Goal: Task Accomplishment & Management: Use online tool/utility

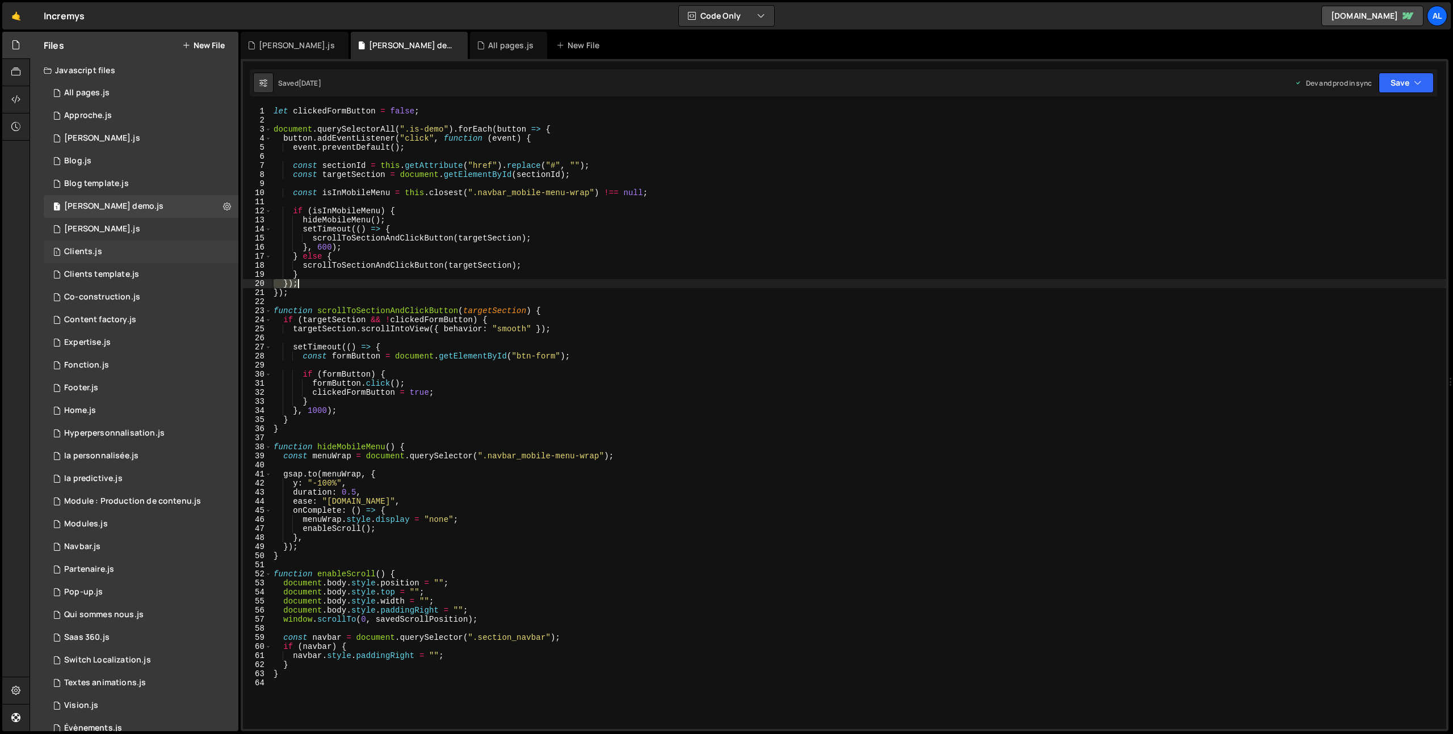
click at [96, 251] on div "Clients.js" at bounding box center [83, 252] width 38 height 10
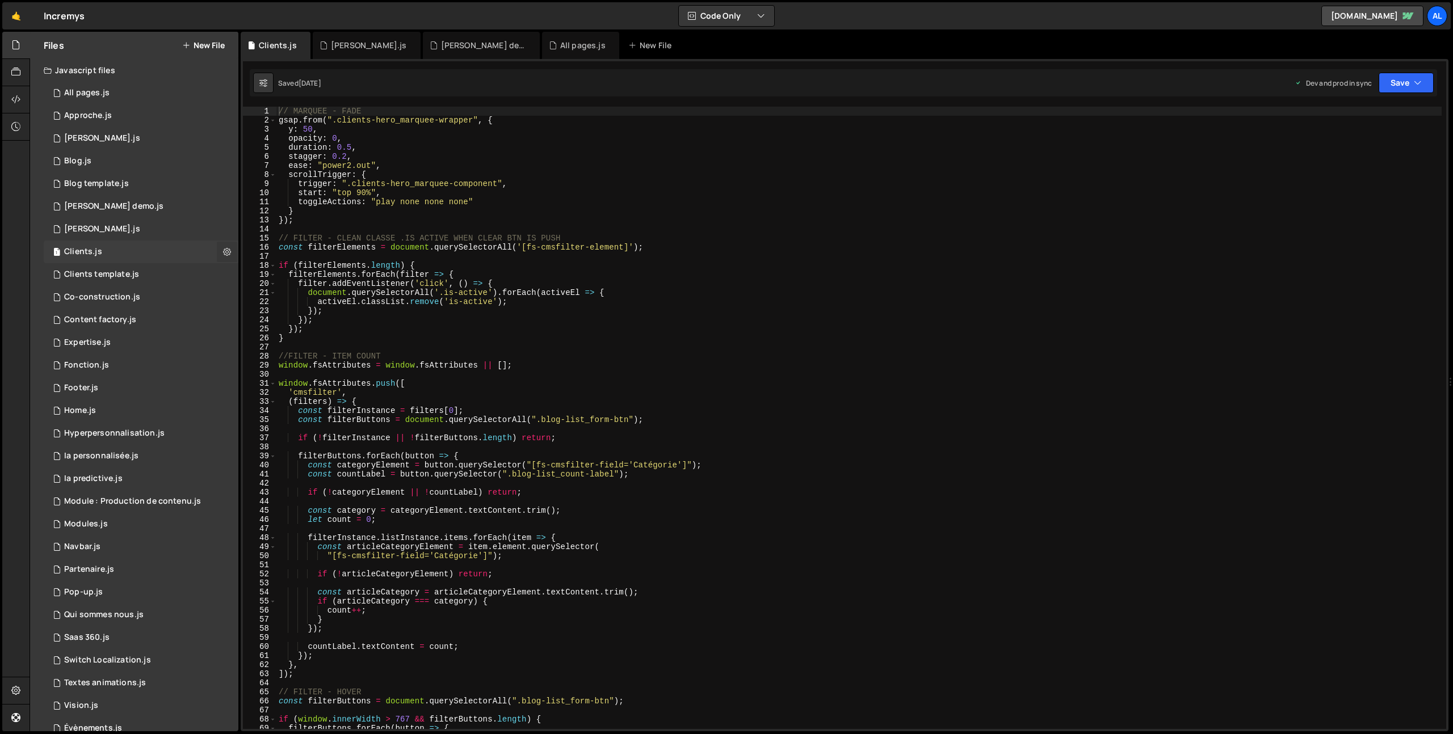
click at [225, 250] on icon at bounding box center [227, 251] width 8 height 11
type input "Clients"
radio input "true"
checkbox input "true"
click at [308, 271] on button "Edit File Settings" at bounding box center [296, 275] width 111 height 23
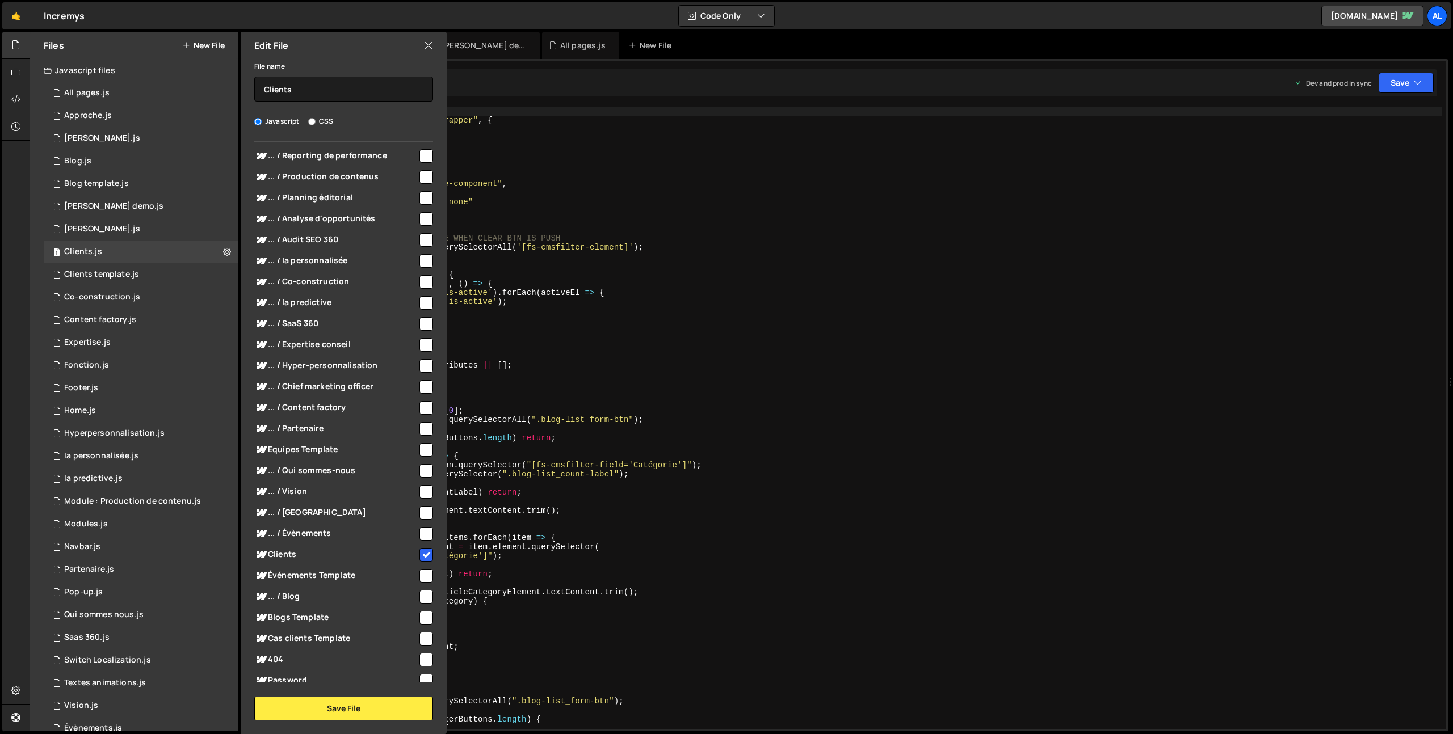
scroll to position [368, 0]
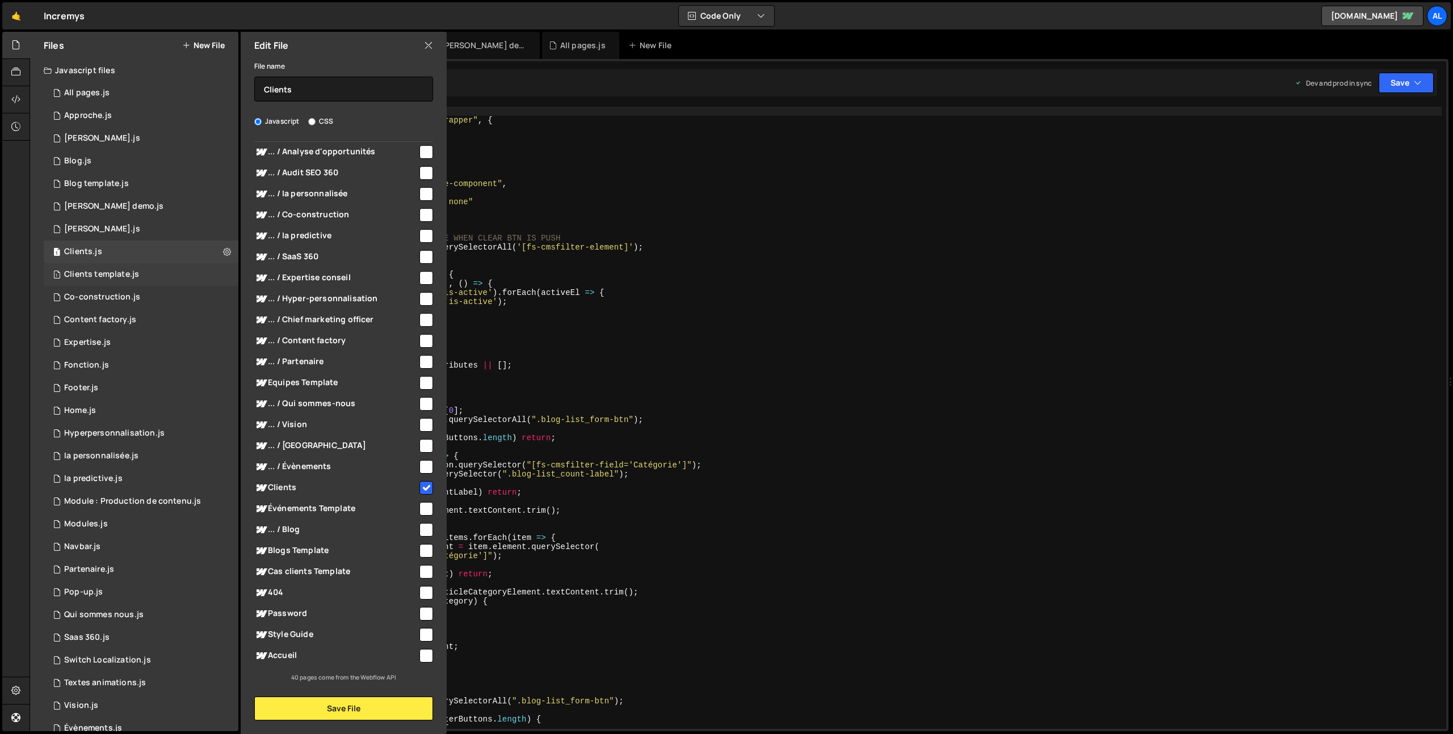
click at [139, 274] on div "1 Clients template.js 0" at bounding box center [141, 274] width 195 height 23
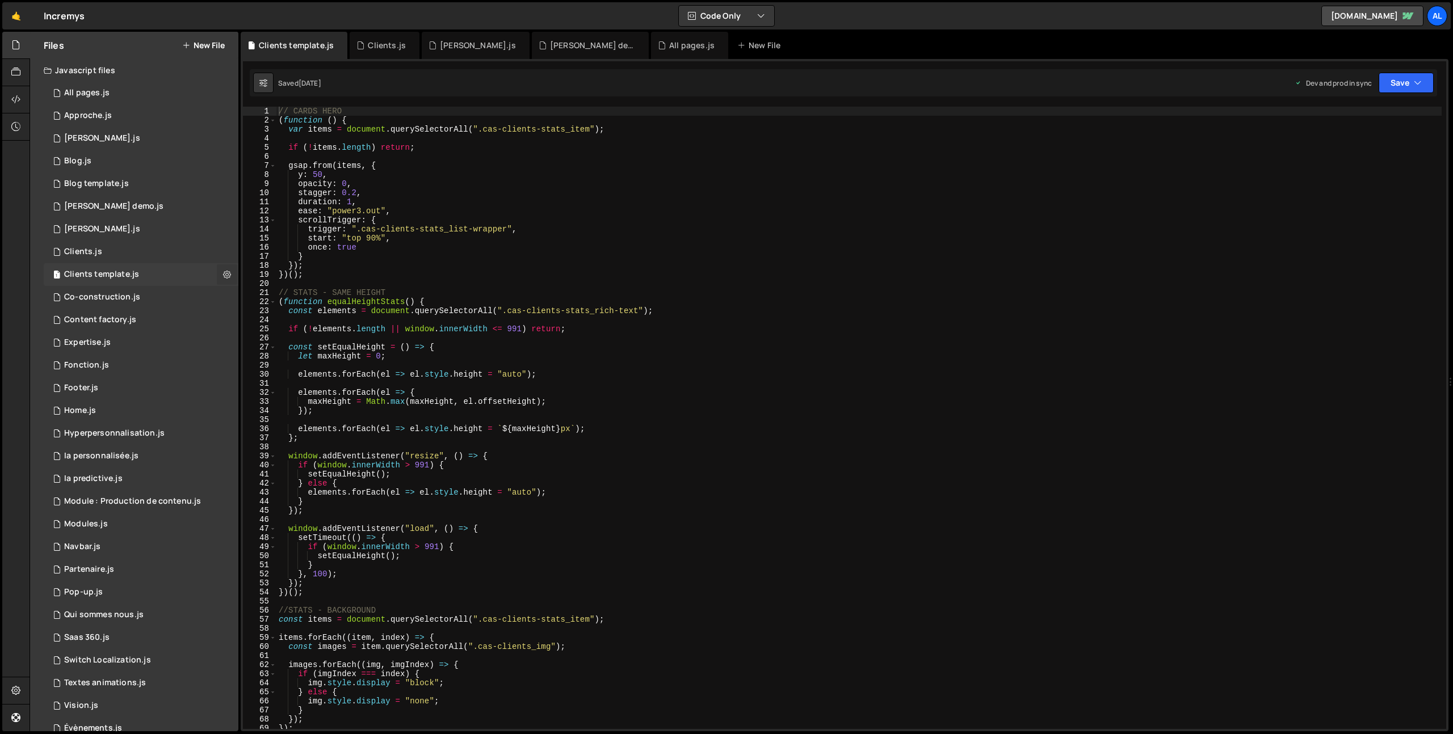
click at [224, 272] on icon at bounding box center [227, 274] width 8 height 11
click at [309, 297] on button "Edit File Settings" at bounding box center [296, 298] width 111 height 23
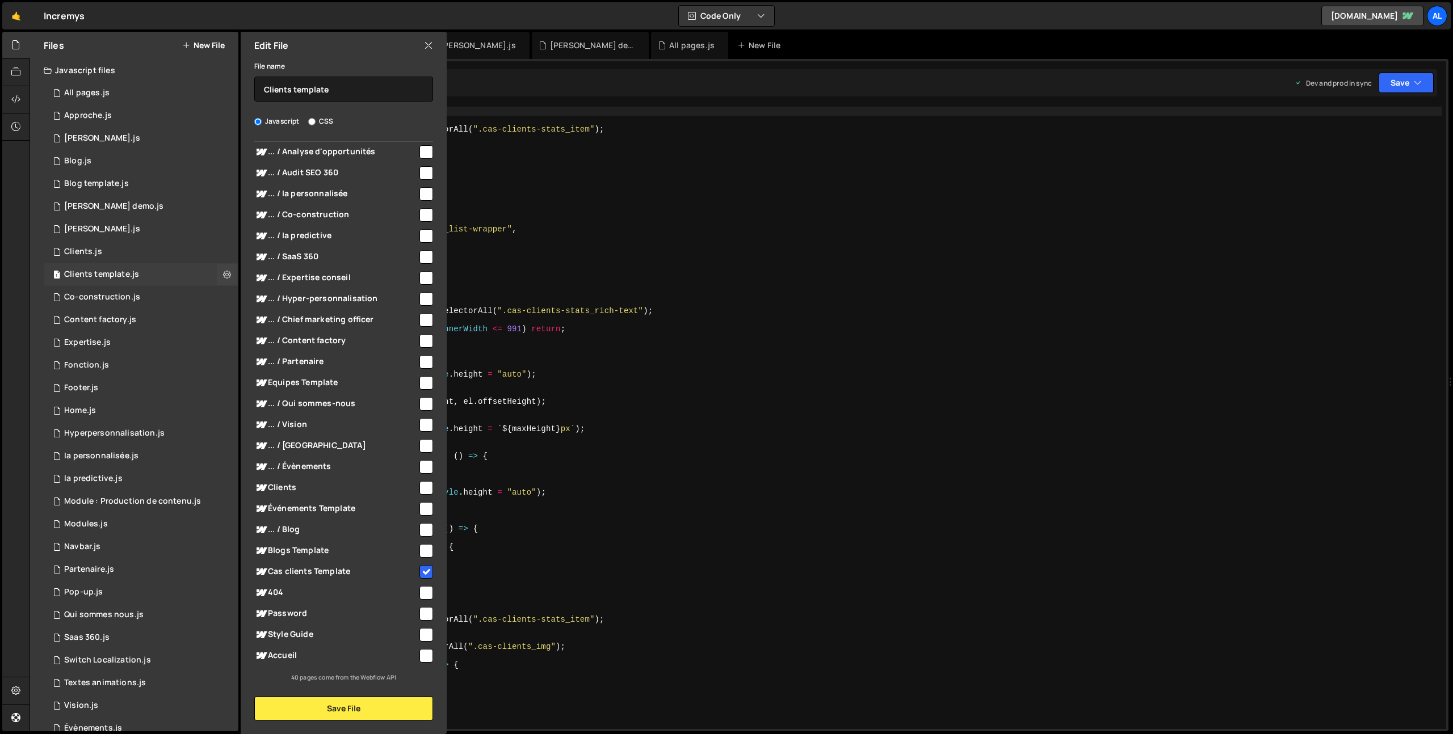
click at [124, 271] on div "Clients template.js" at bounding box center [101, 275] width 75 height 10
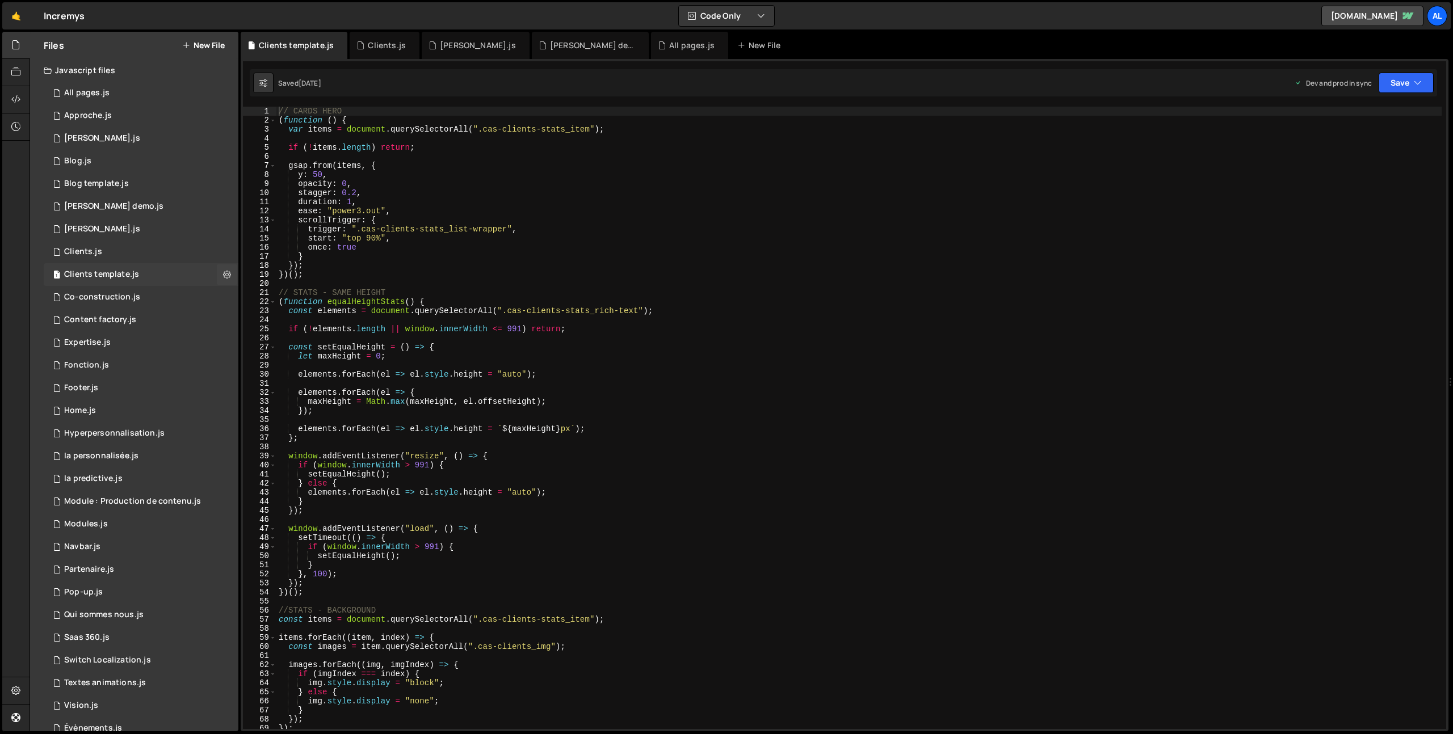
click at [127, 271] on div "Clients template.js" at bounding box center [101, 275] width 75 height 10
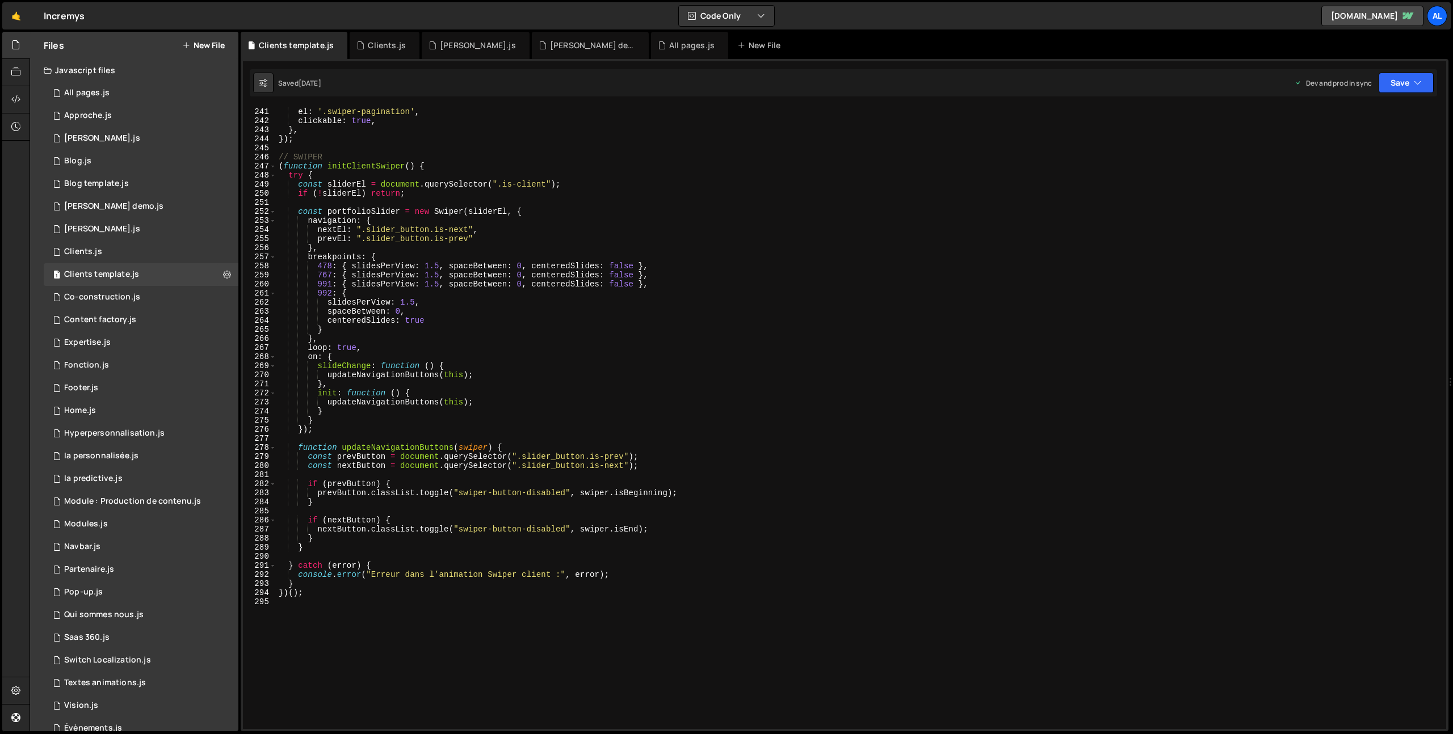
scroll to position [2363, 0]
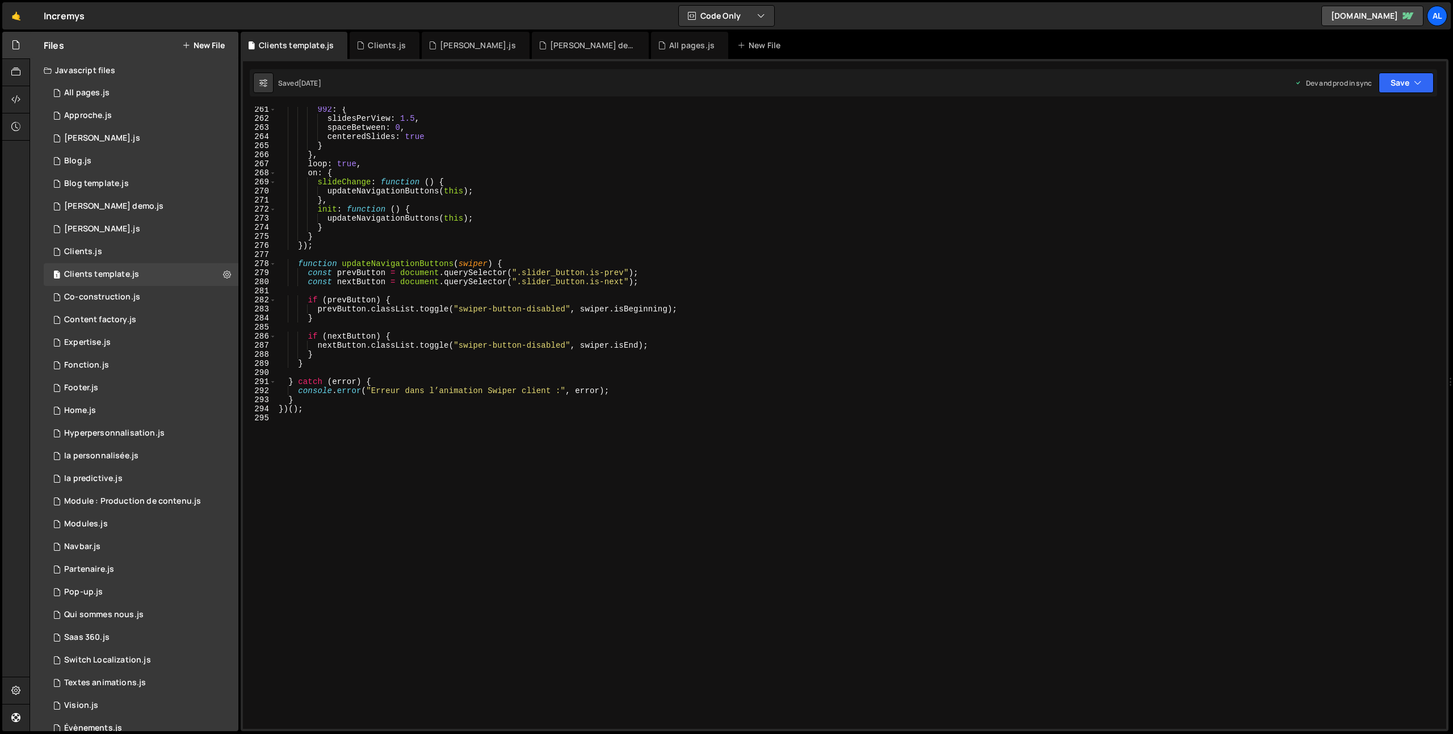
type textarea "})();"
click at [313, 410] on div "992 : { slidesPerView : 1.5 , spaceBetween : 0 , centeredSlides : true } } , lo…" at bounding box center [858, 425] width 1165 height 641
paste textarea "})();"
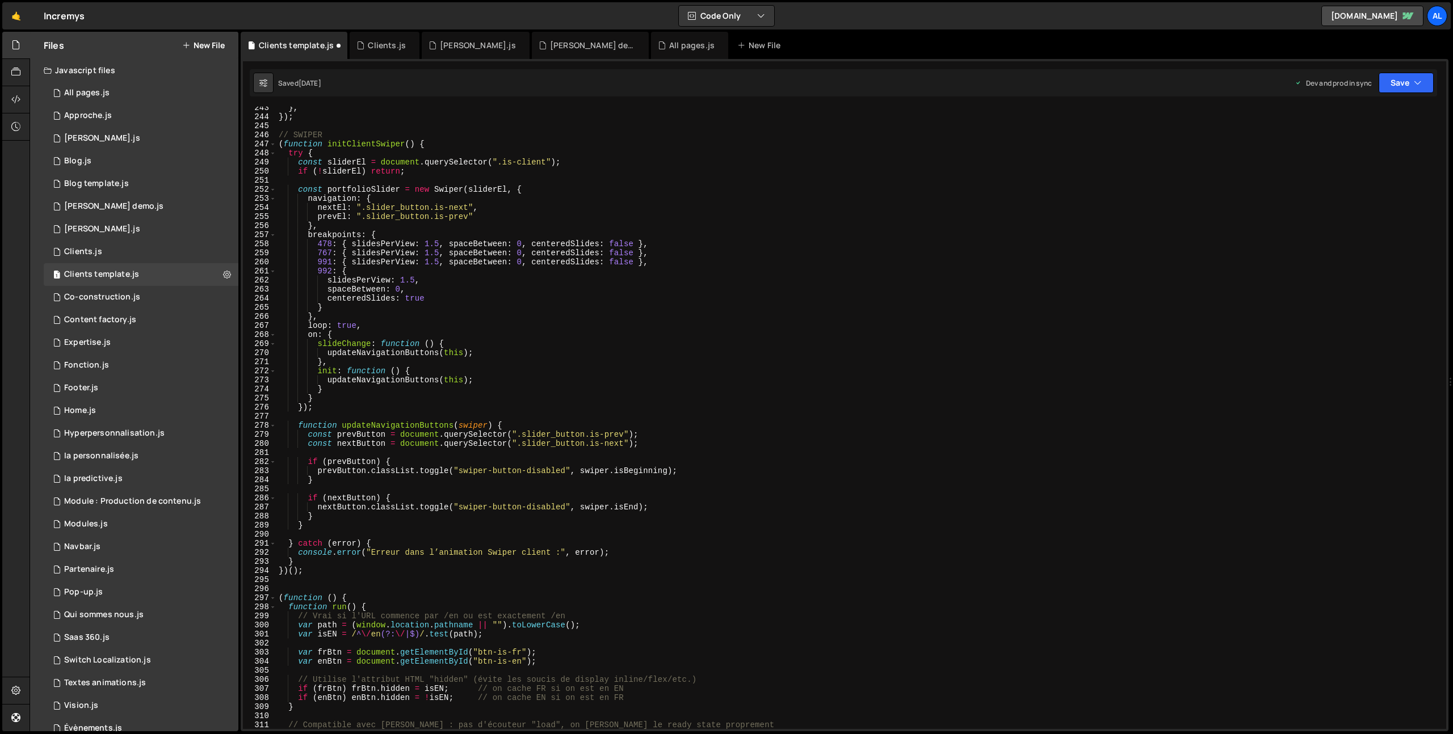
scroll to position [2201, 0]
drag, startPoint x: 339, startPoint y: 132, endPoint x: 246, endPoint y: 133, distance: 93.1
click at [246, 133] on div "})(); 243 244 245 246 247 248 249 250 251 252 253 254 255 256 257 258 259 260 2…" at bounding box center [844, 418] width 1203 height 623
type textarea "// SWIPER"
click at [294, 587] on div "} , }) ; // SWIPER ( function initClientSwiper ( ) { try { const sliderEl = doc…" at bounding box center [858, 423] width 1165 height 641
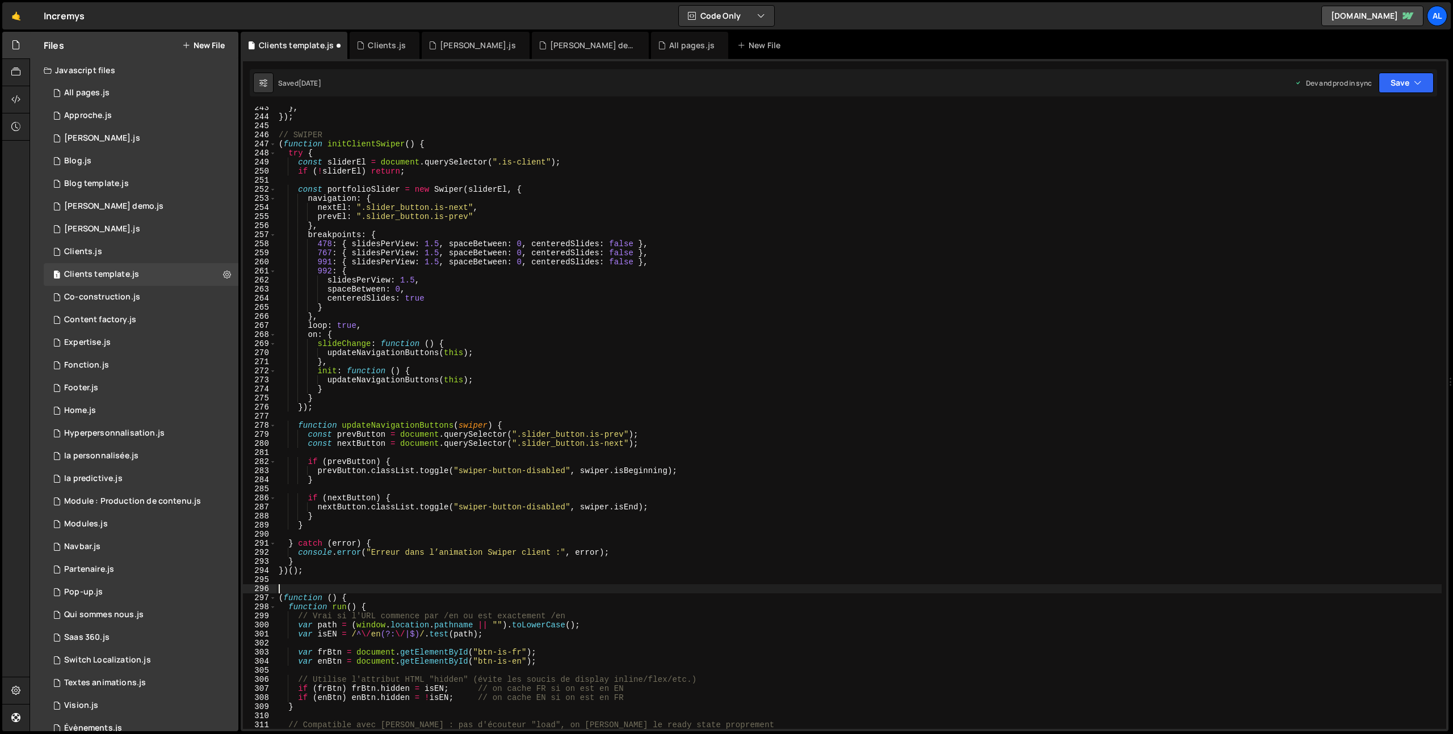
paste textarea "// SWIPER"
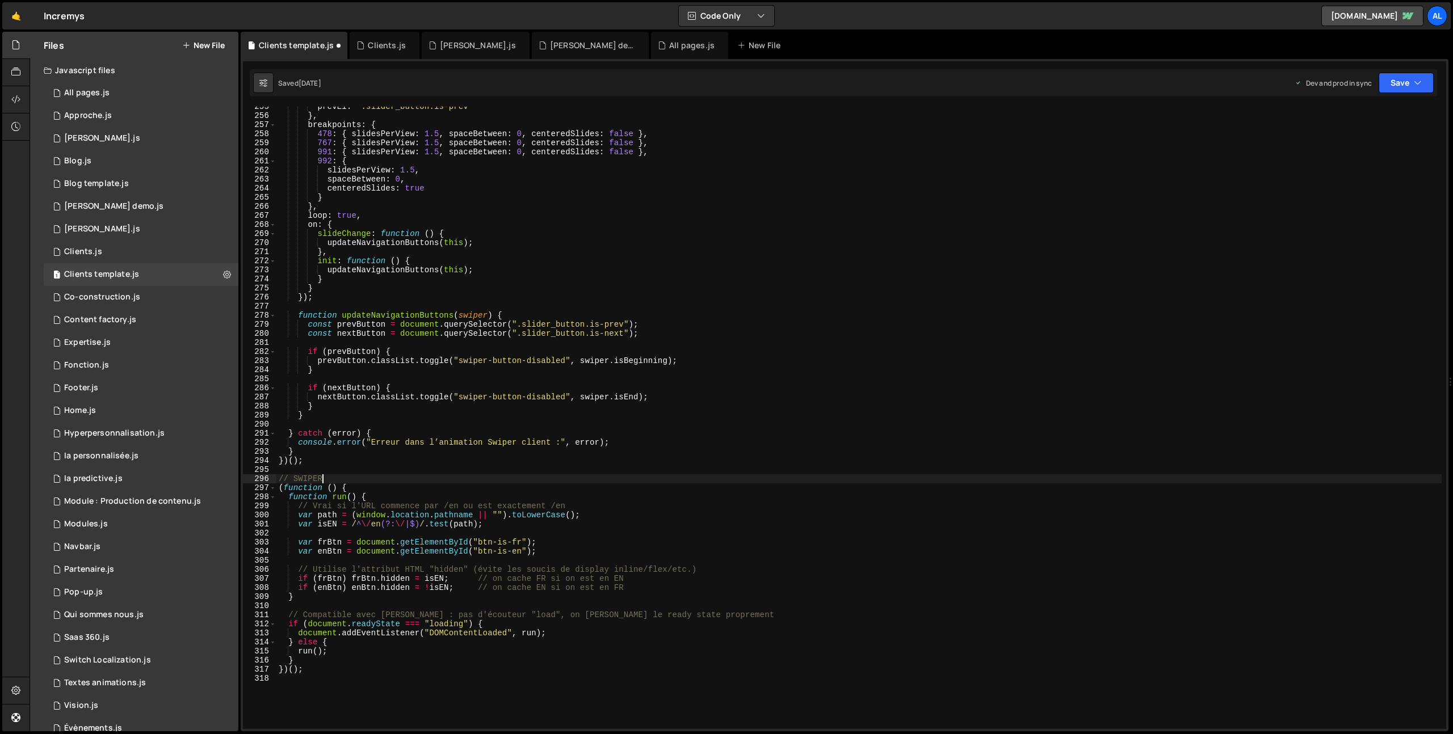
scroll to position [2311, 0]
drag, startPoint x: 319, startPoint y: 477, endPoint x: 295, endPoint y: 478, distance: 24.4
click at [295, 478] on div "prevEl : ".slider_button.is-prev" } , breakpoints : { 478 : { slidesPerView : 1…" at bounding box center [858, 422] width 1165 height 641
click at [473, 527] on div "prevEl : ".slider_button.is-prev" } , breakpoints : { 478 : { slidesPerView : 1…" at bounding box center [858, 422] width 1165 height 641
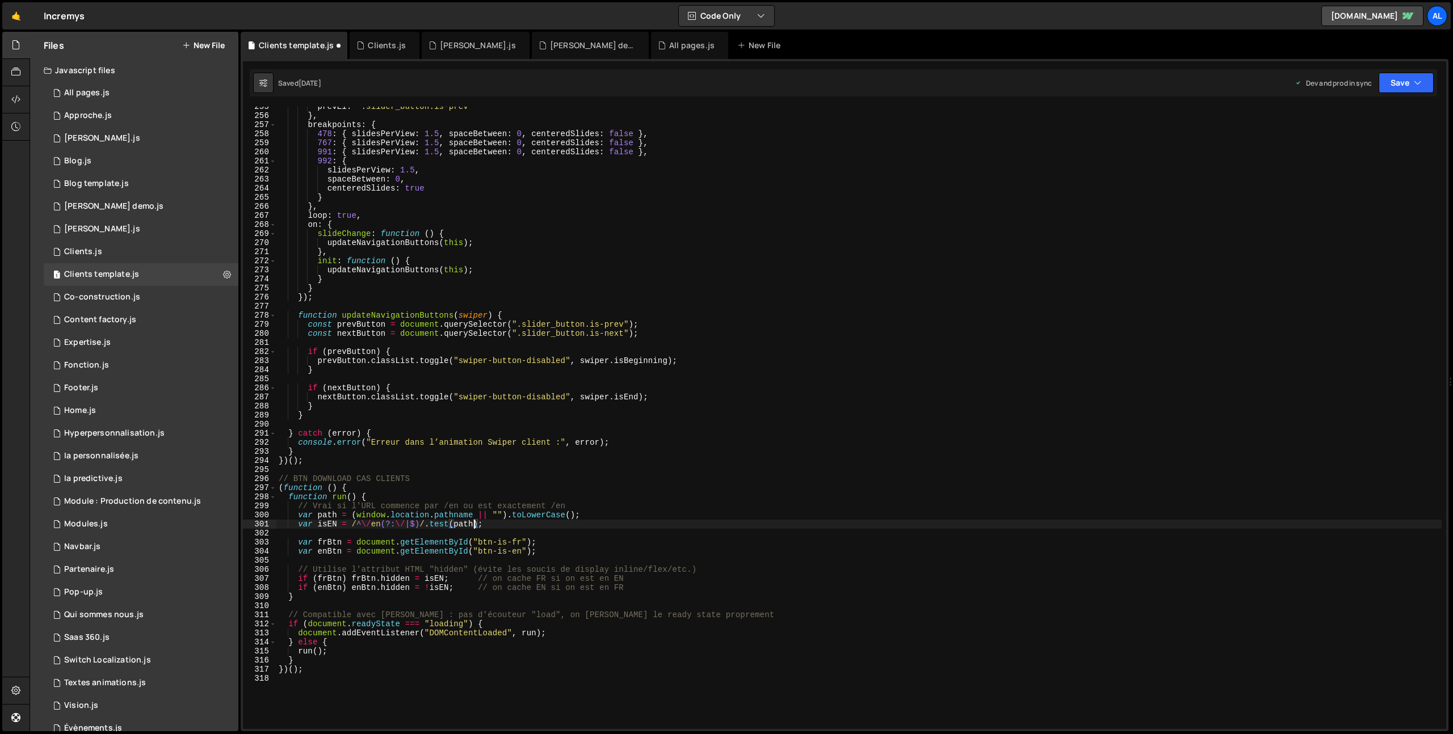
click at [324, 671] on div "prevEl : ".slider_button.is-prev" } , breakpoints : { 478 : { slidesPerView : 1…" at bounding box center [858, 422] width 1165 height 641
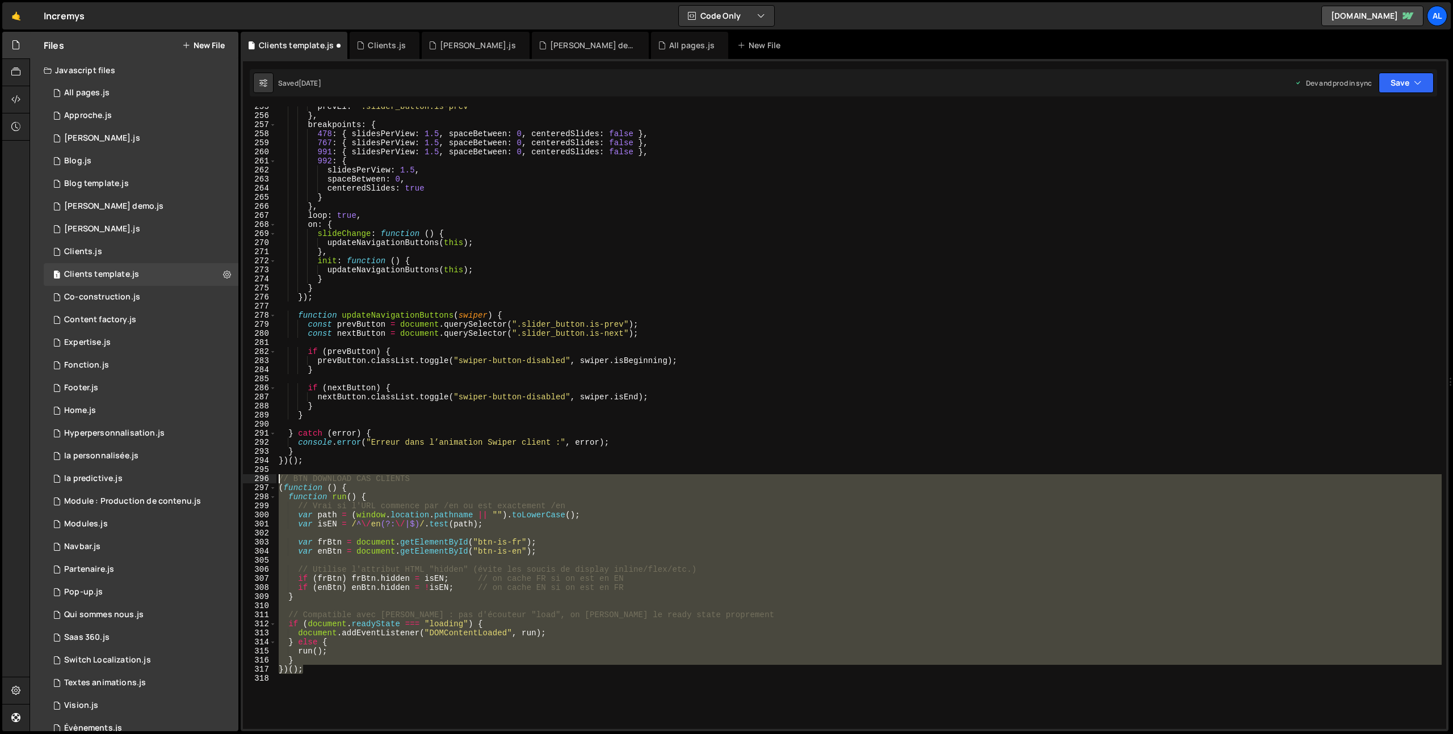
drag, startPoint x: 321, startPoint y: 671, endPoint x: 258, endPoint y: 482, distance: 198.5
click at [258, 482] on div "})(); 255 256 257 258 259 260 261 262 263 264 265 266 267 268 269 270 271 272 2…" at bounding box center [844, 418] width 1203 height 623
type textarea "// BTN DOWNLOAD CAS CLIENTS (function () {"
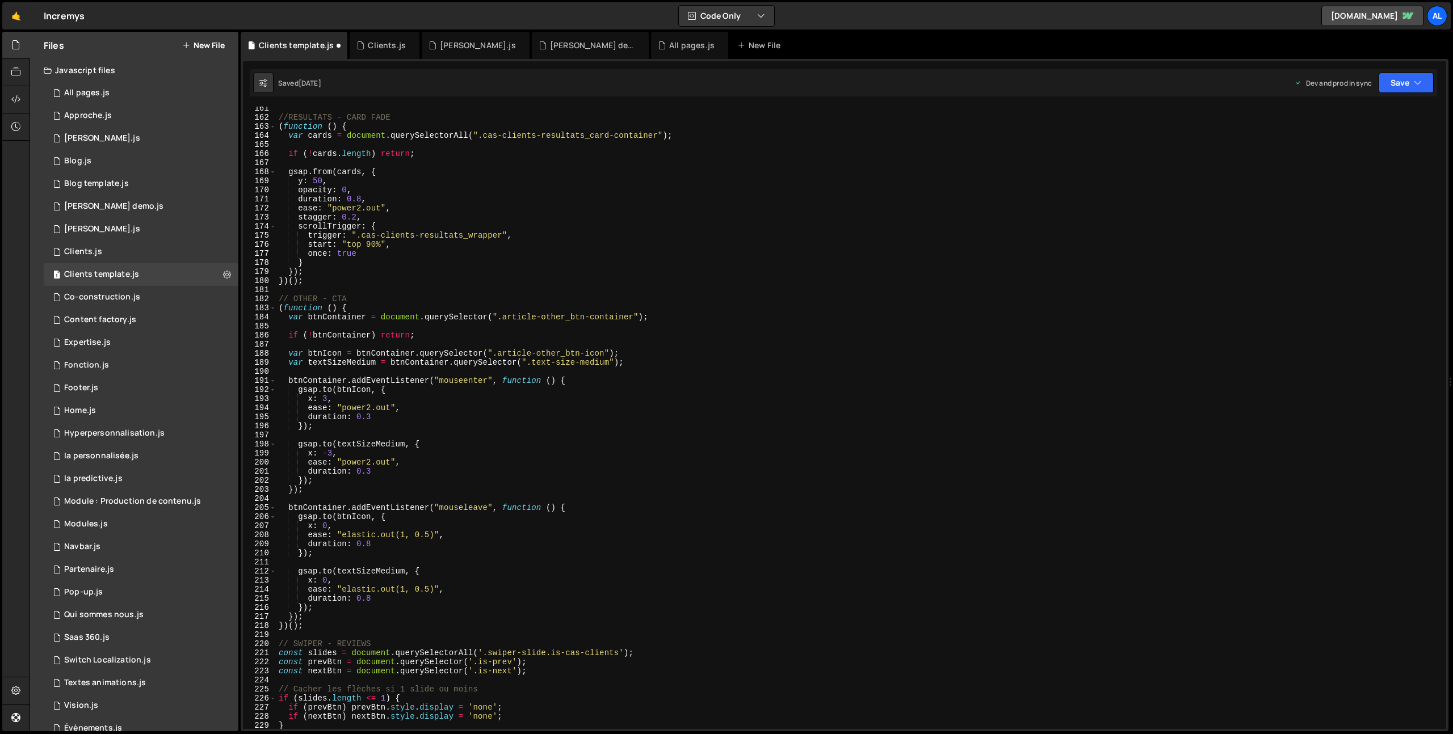
scroll to position [1508, 0]
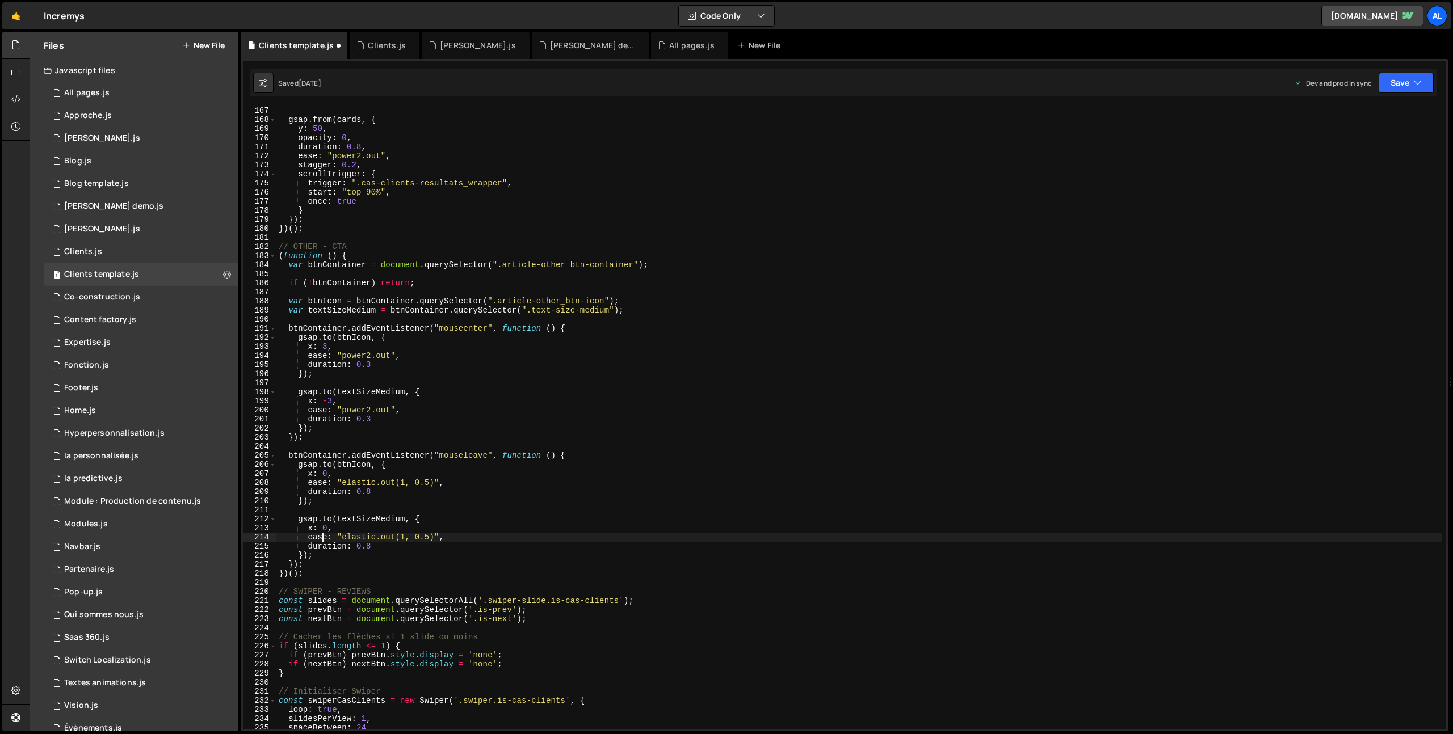
drag, startPoint x: 322, startPoint y: 535, endPoint x: 310, endPoint y: 572, distance: 39.1
click at [322, 535] on div "gsap . from ( cards , { y : 50 , opacity : 0 , duration : 0.8 , ease : "power2.…" at bounding box center [858, 426] width 1165 height 641
click at [310, 573] on div "gsap . from ( cards , { y : 50 , opacity : 0 , duration : 0.8 , ease : "power2.…" at bounding box center [858, 426] width 1165 height 641
type textarea "})();"
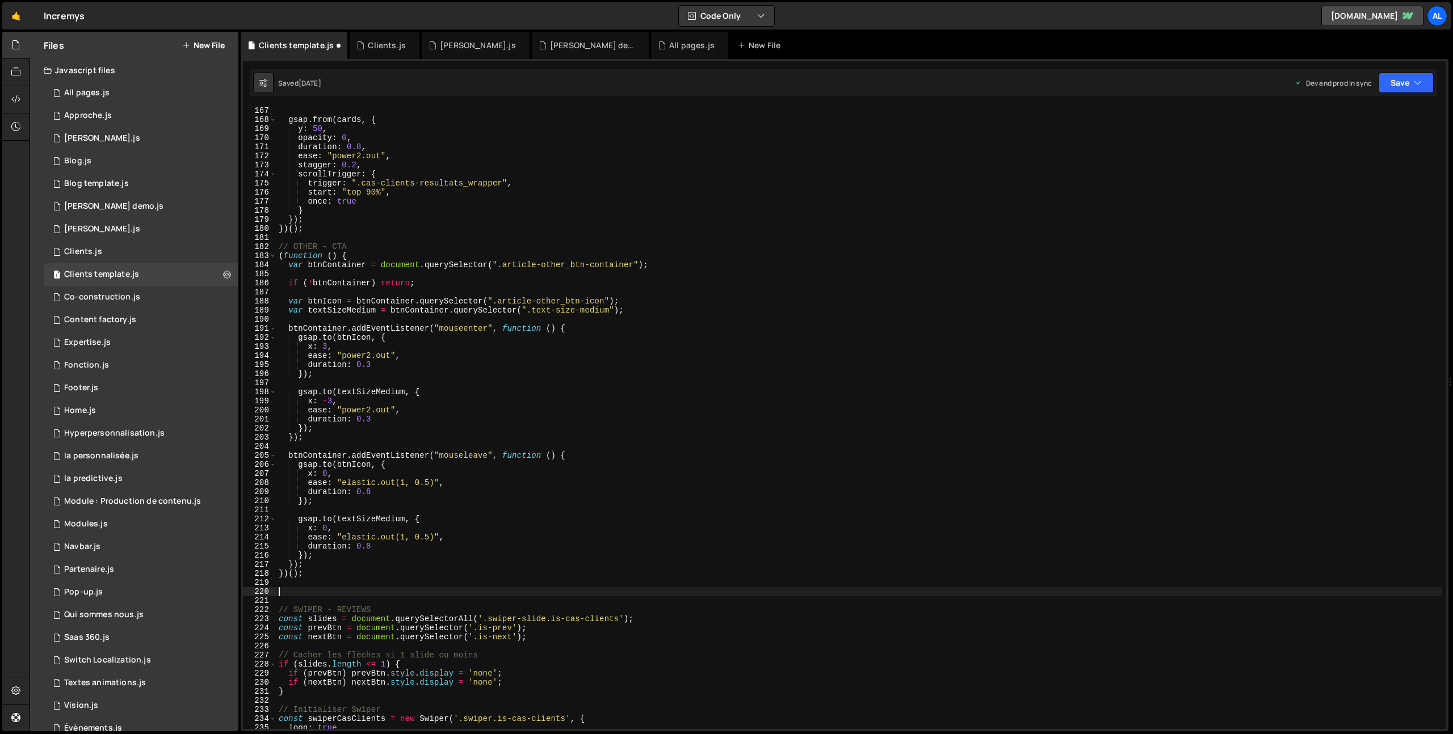
paste textarea "})();"
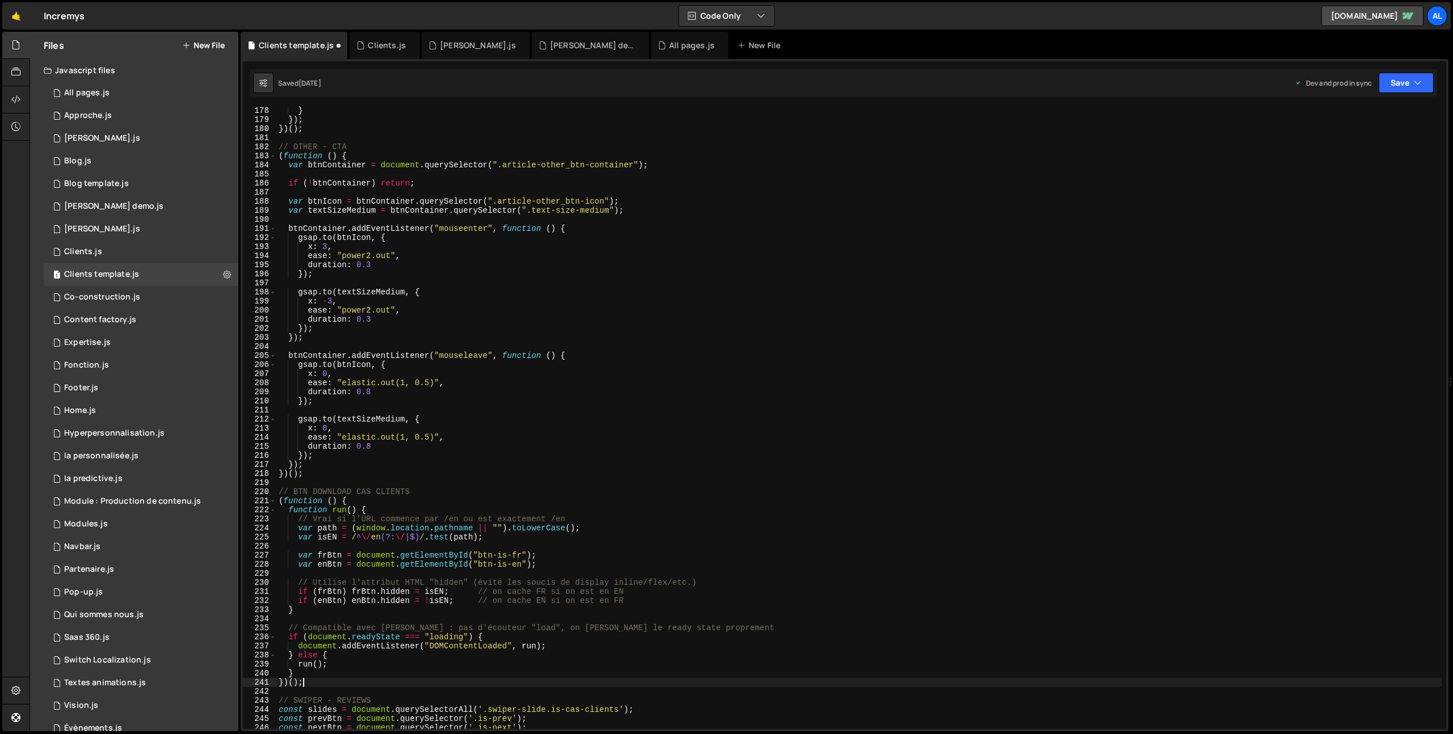
scroll to position [1671, 0]
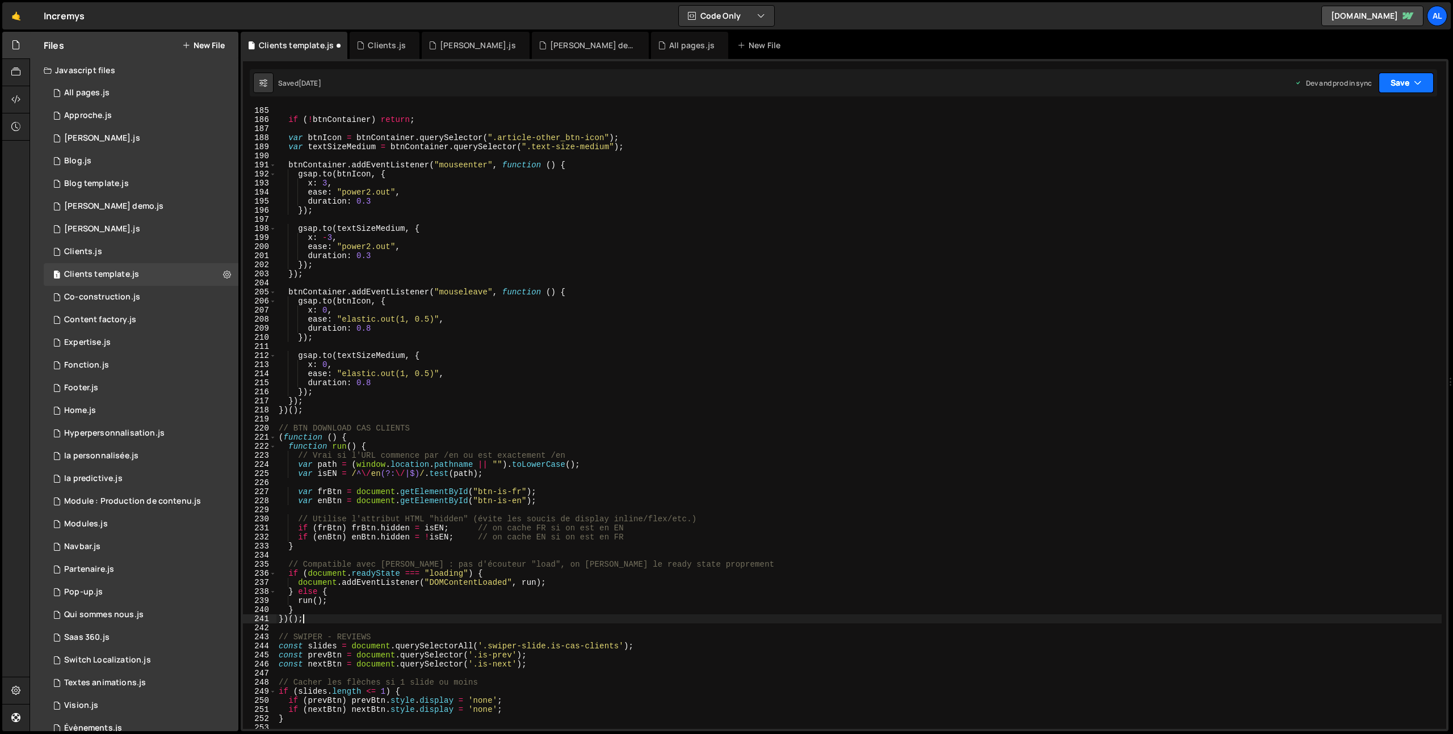
click at [1408, 81] on button "Save" at bounding box center [1406, 83] width 55 height 20
click at [1351, 157] on div "[DATE]" at bounding box center [1340, 160] width 22 height 10
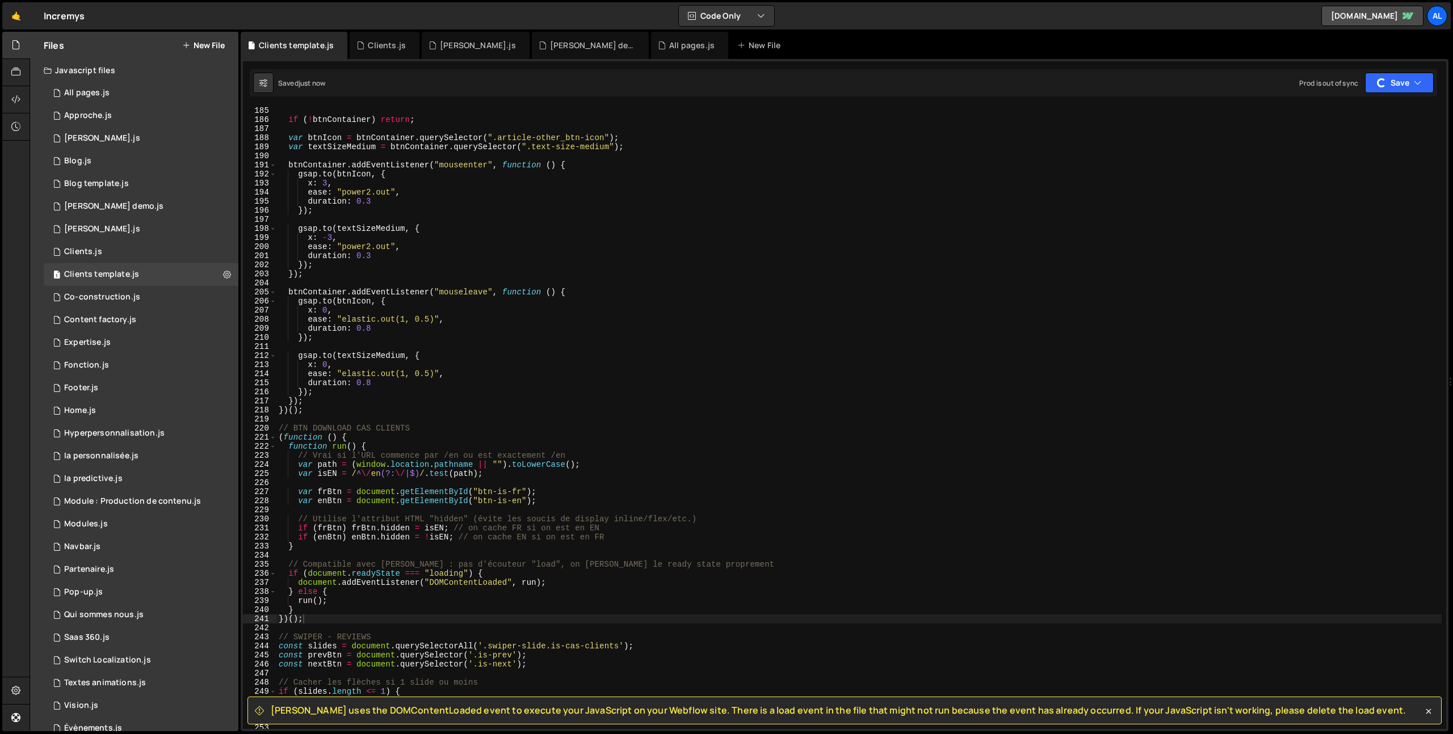
click at [318, 605] on div "if ( ! btnContainer ) return ; var btnIcon = btnContainer . querySelector ( ".a…" at bounding box center [858, 426] width 1165 height 641
click at [280, 711] on div "[PERSON_NAME] uses the DOMContentLoaded event to execute your JavaScript on you…" at bounding box center [844, 711] width 1194 height 28
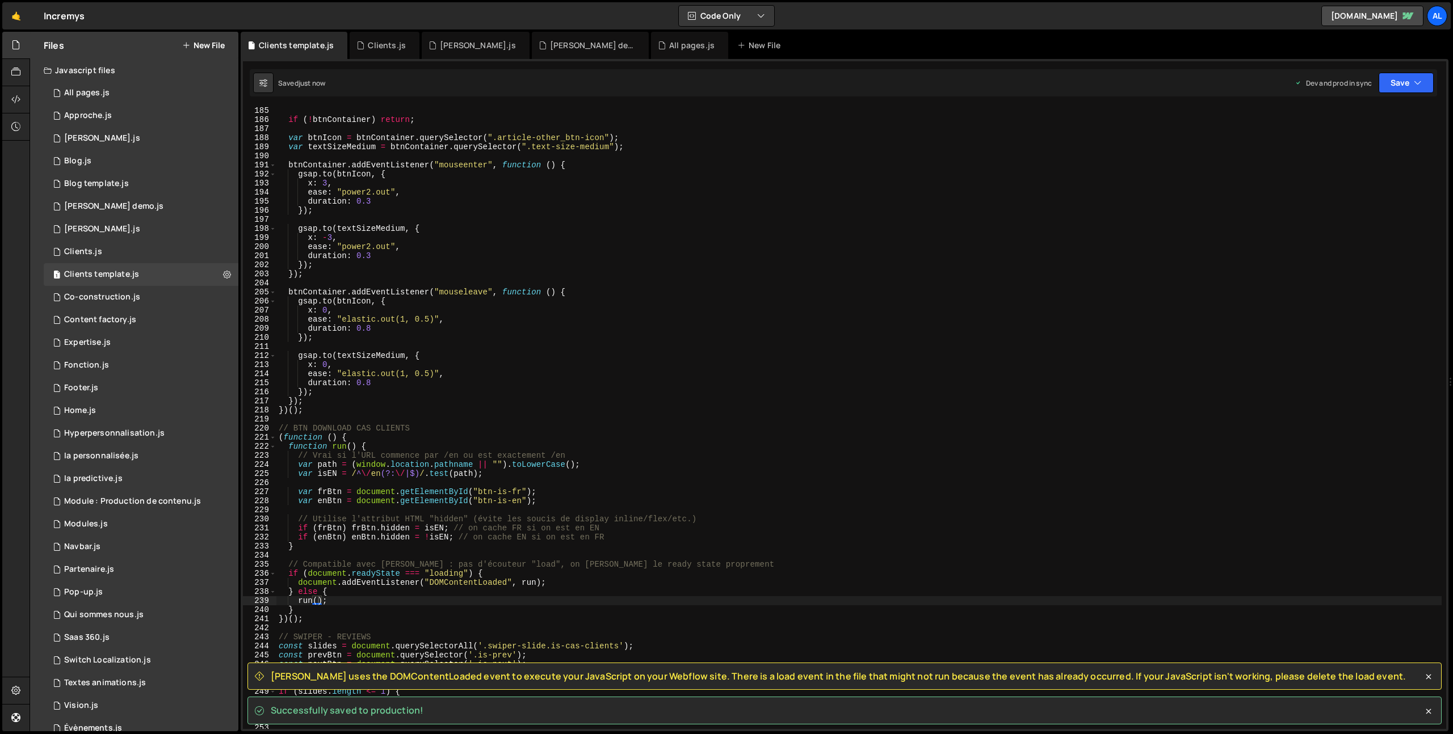
drag, startPoint x: 280, startPoint y: 711, endPoint x: 317, endPoint y: 704, distance: 37.5
click at [317, 704] on span "Successfully saved to production!" at bounding box center [347, 710] width 153 height 12
click at [280, 674] on span "[PERSON_NAME] uses the DOMContentLoaded event to execute your JavaScript on you…" at bounding box center [838, 676] width 1135 height 12
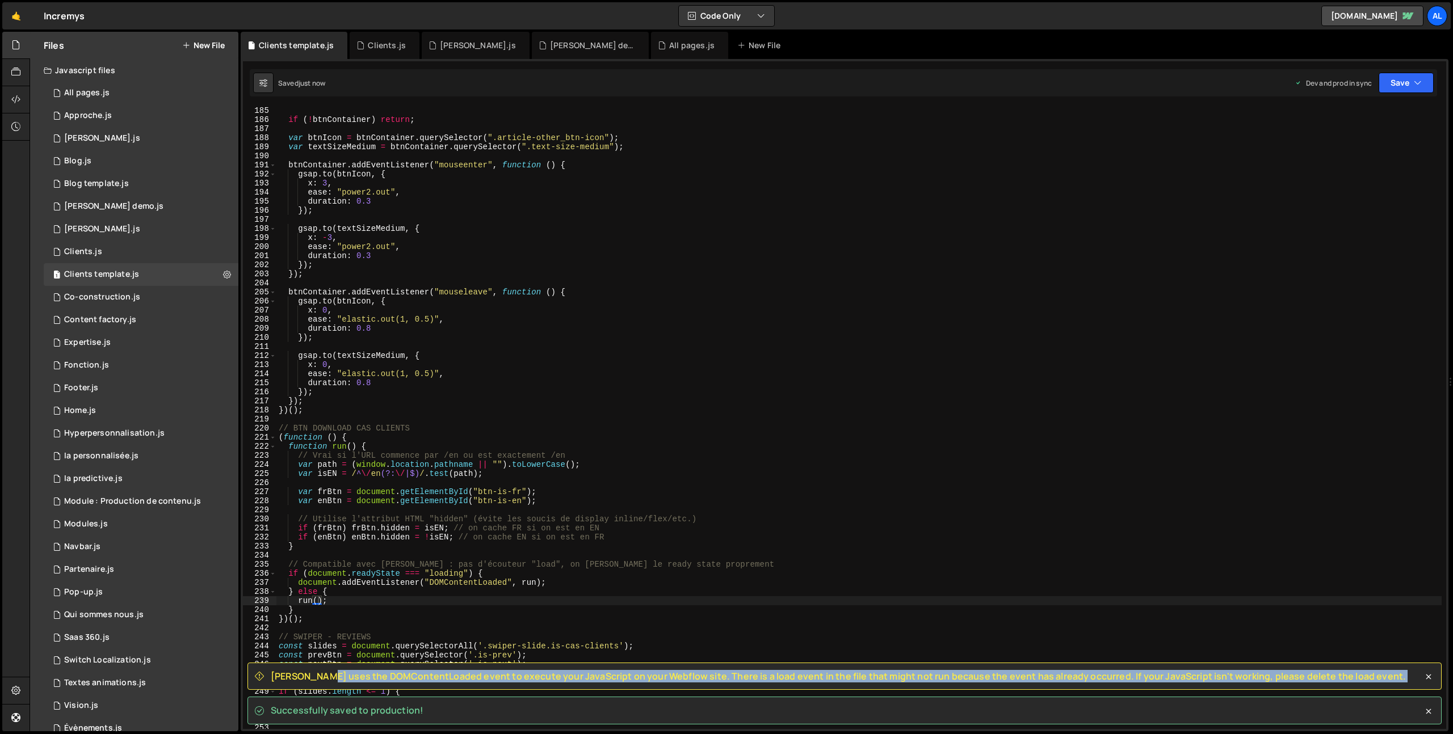
drag, startPoint x: 280, startPoint y: 674, endPoint x: 1385, endPoint y: 671, distance: 1104.5
click at [1380, 674] on div "[PERSON_NAME] uses the DOMContentLoaded event to execute your JavaScript on you…" at bounding box center [844, 677] width 1194 height 28
copy div "[PERSON_NAME] uses the DOMContentLoaded event to execute your JavaScript on you…"
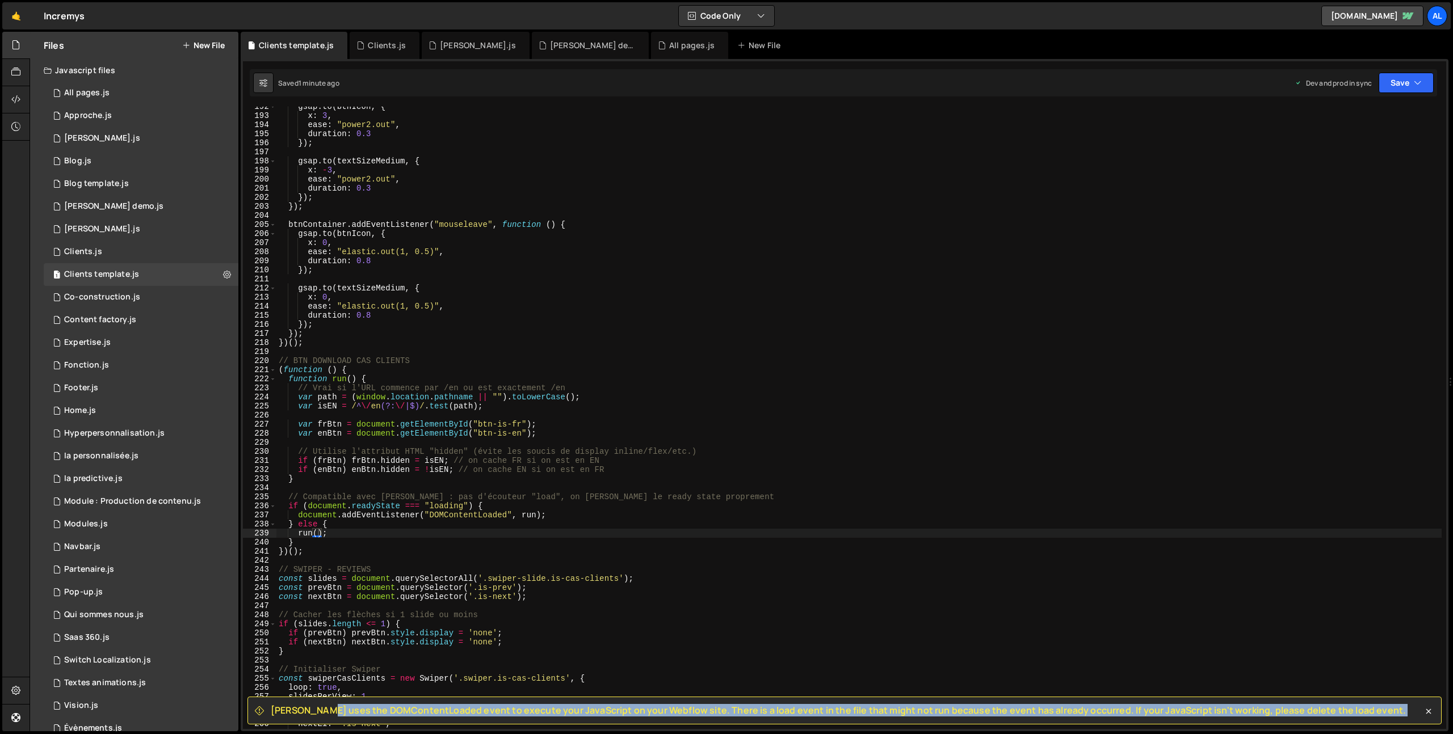
scroll to position [1739, 0]
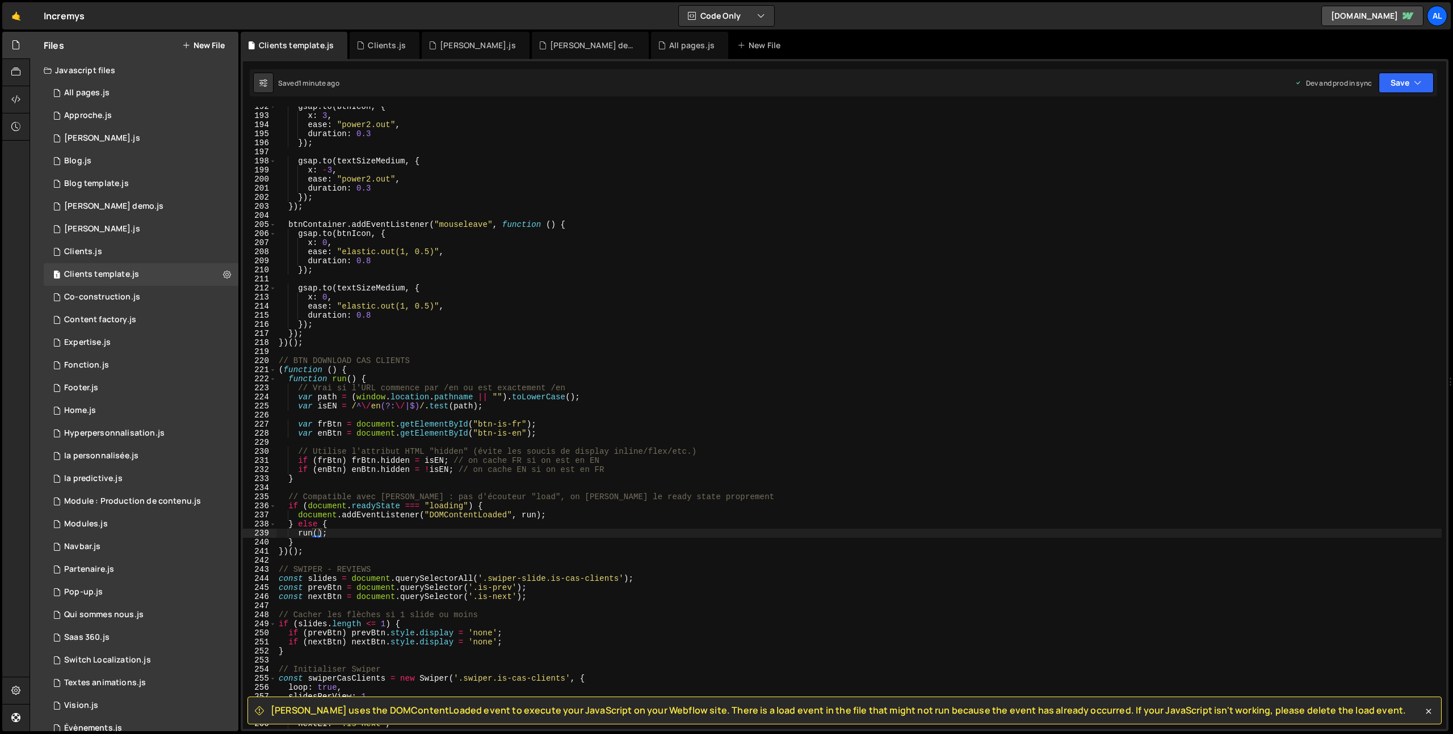
click at [313, 548] on div "gsap . to ( btnIcon , { x : 3 , ease : "power2.out" , duration : 0.3 }) ; gsap …" at bounding box center [858, 422] width 1165 height 641
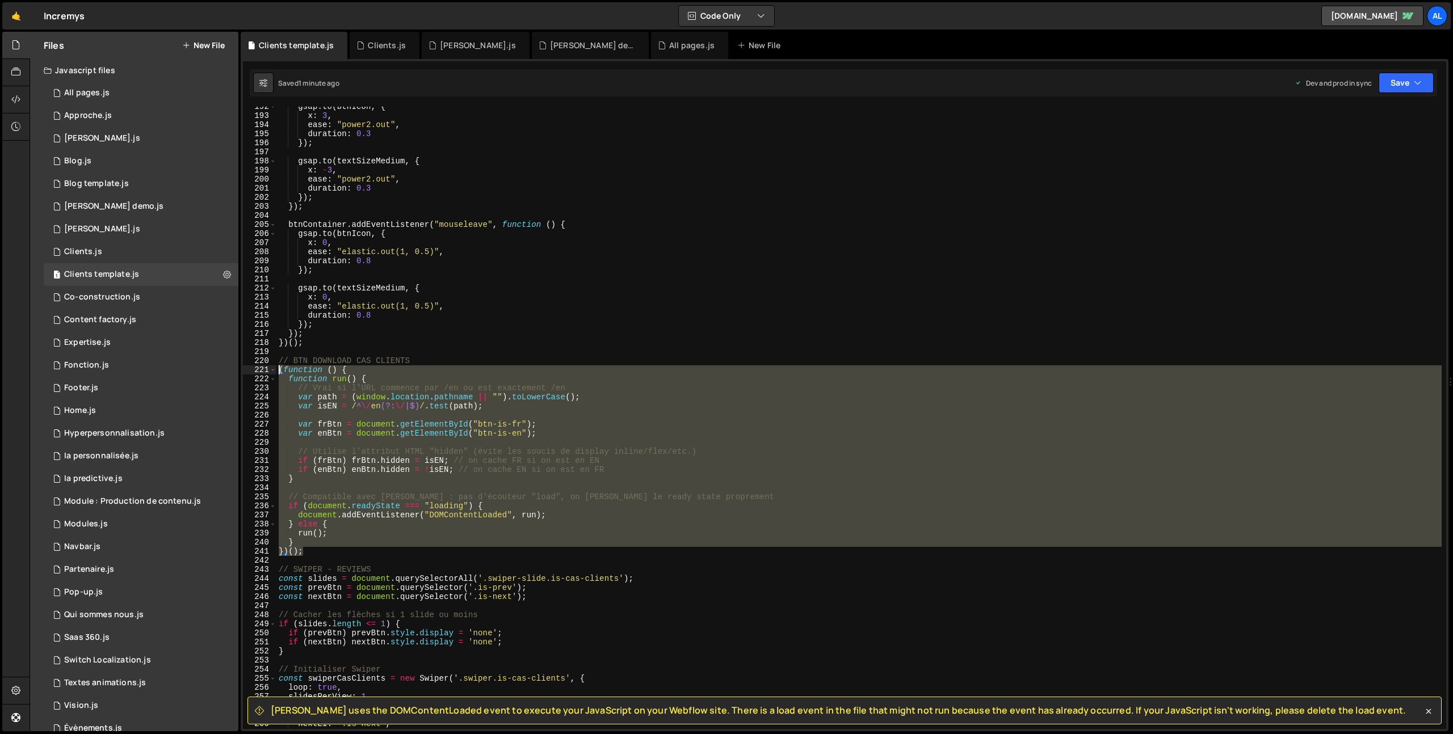
drag, startPoint x: 310, startPoint y: 549, endPoint x: 242, endPoint y: 373, distance: 188.1
click at [242, 373] on div "[PERSON_NAME] uses the DOMContentLoaded event to execute your JavaScript on you…" at bounding box center [845, 395] width 1208 height 673
paste textarea "})();"
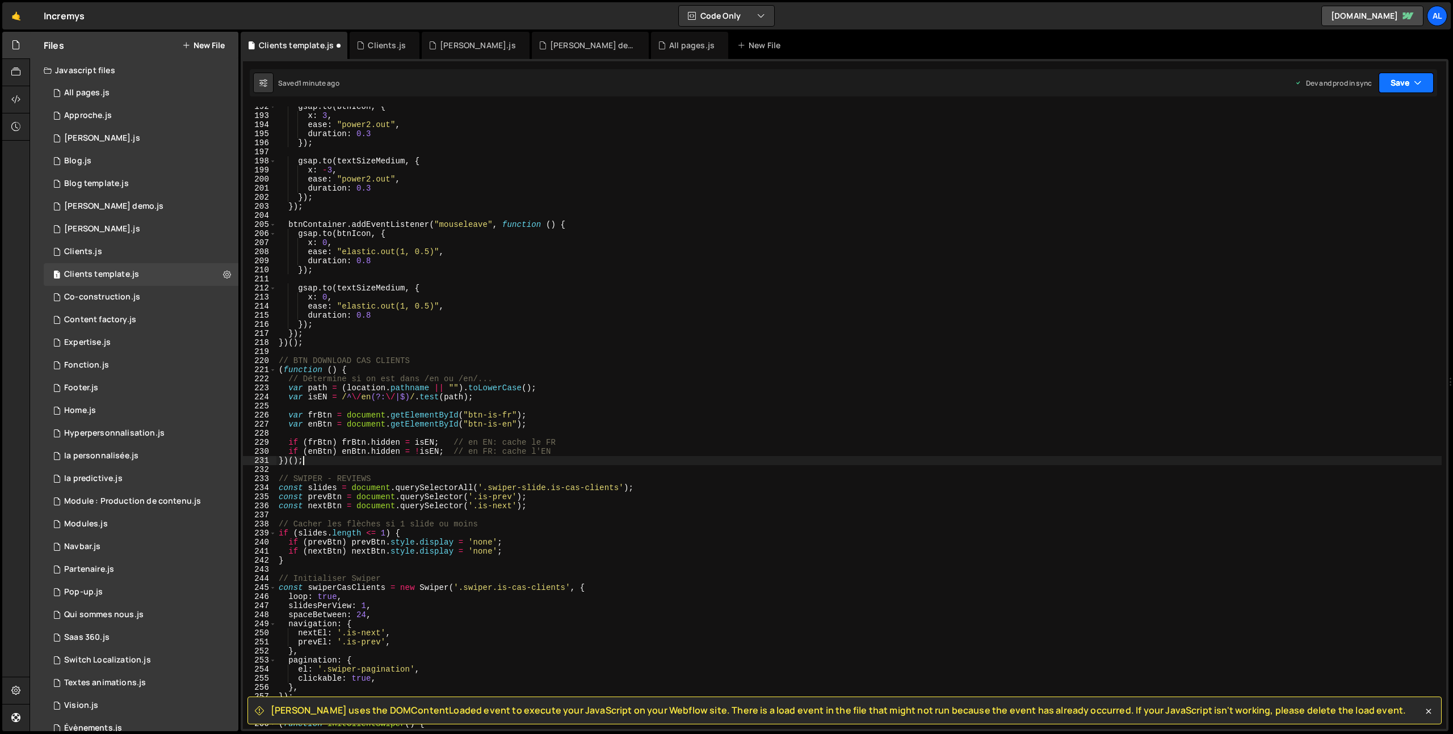
click at [1397, 87] on button "Save" at bounding box center [1406, 83] width 55 height 20
click at [1362, 150] on div "Save to Production S" at bounding box center [1368, 147] width 118 height 11
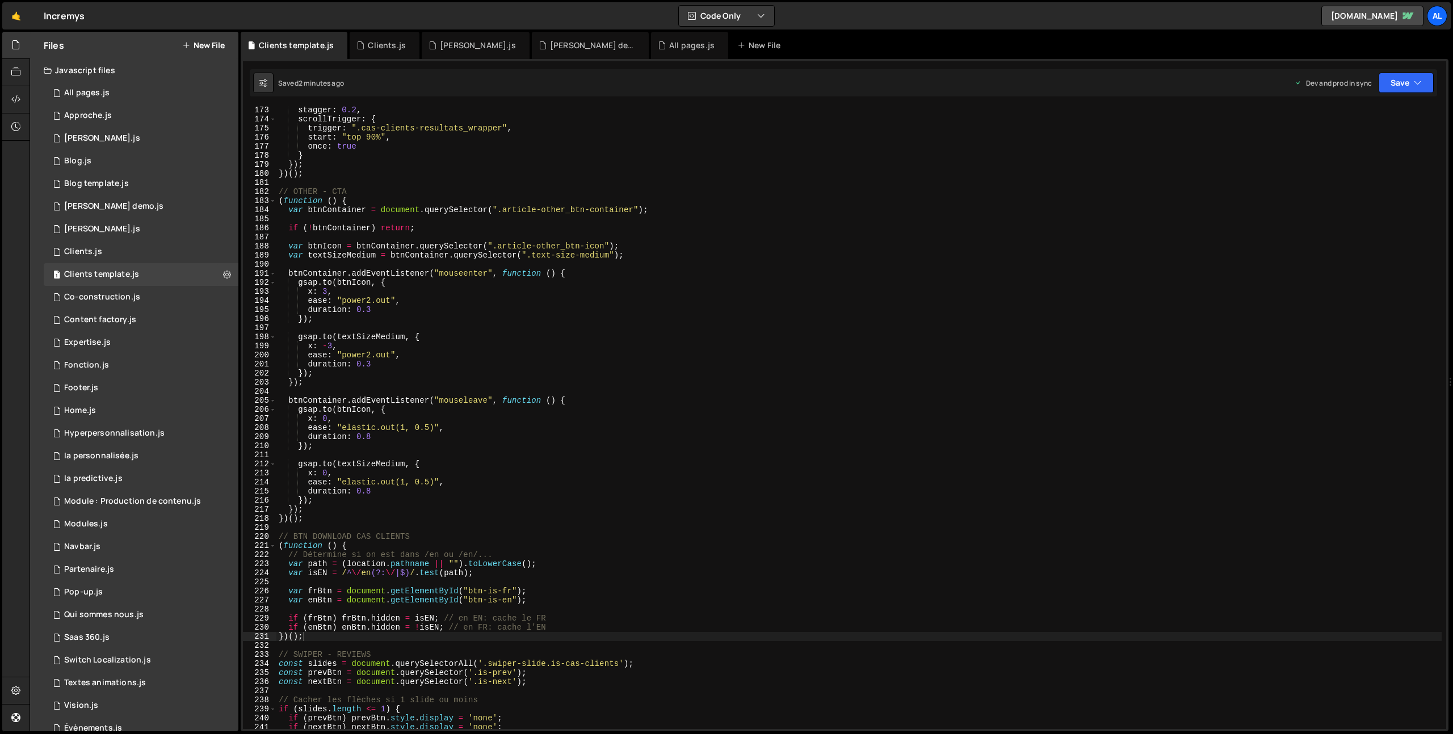
scroll to position [1584, 0]
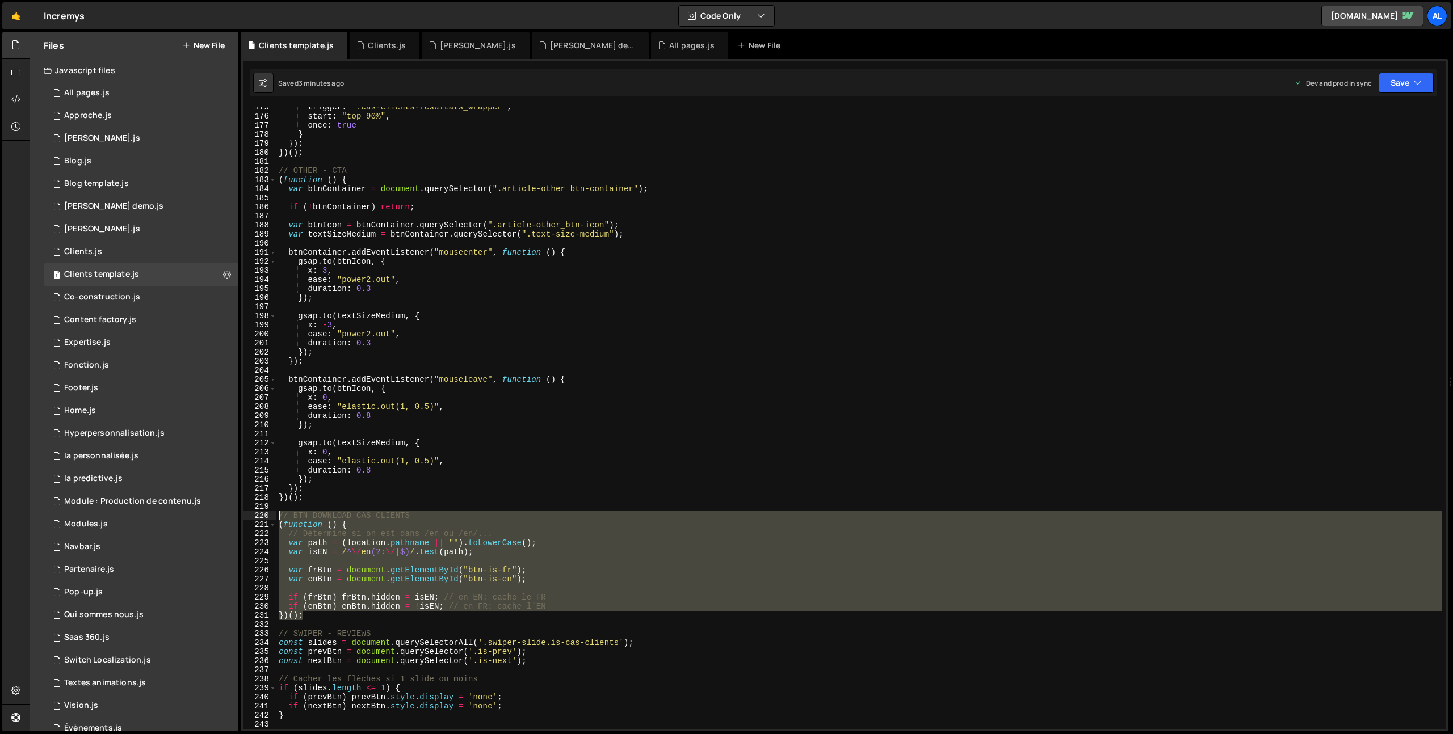
drag, startPoint x: 318, startPoint y: 616, endPoint x: 244, endPoint y: 516, distance: 124.2
click at [244, 516] on div "})(); 175 176 177 178 179 180 181 182 183 184 185 186 187 188 189 190 191 192 1…" at bounding box center [844, 418] width 1203 height 623
type textarea "// BTN DOWNLOAD CAS CLIENTS (function () {"
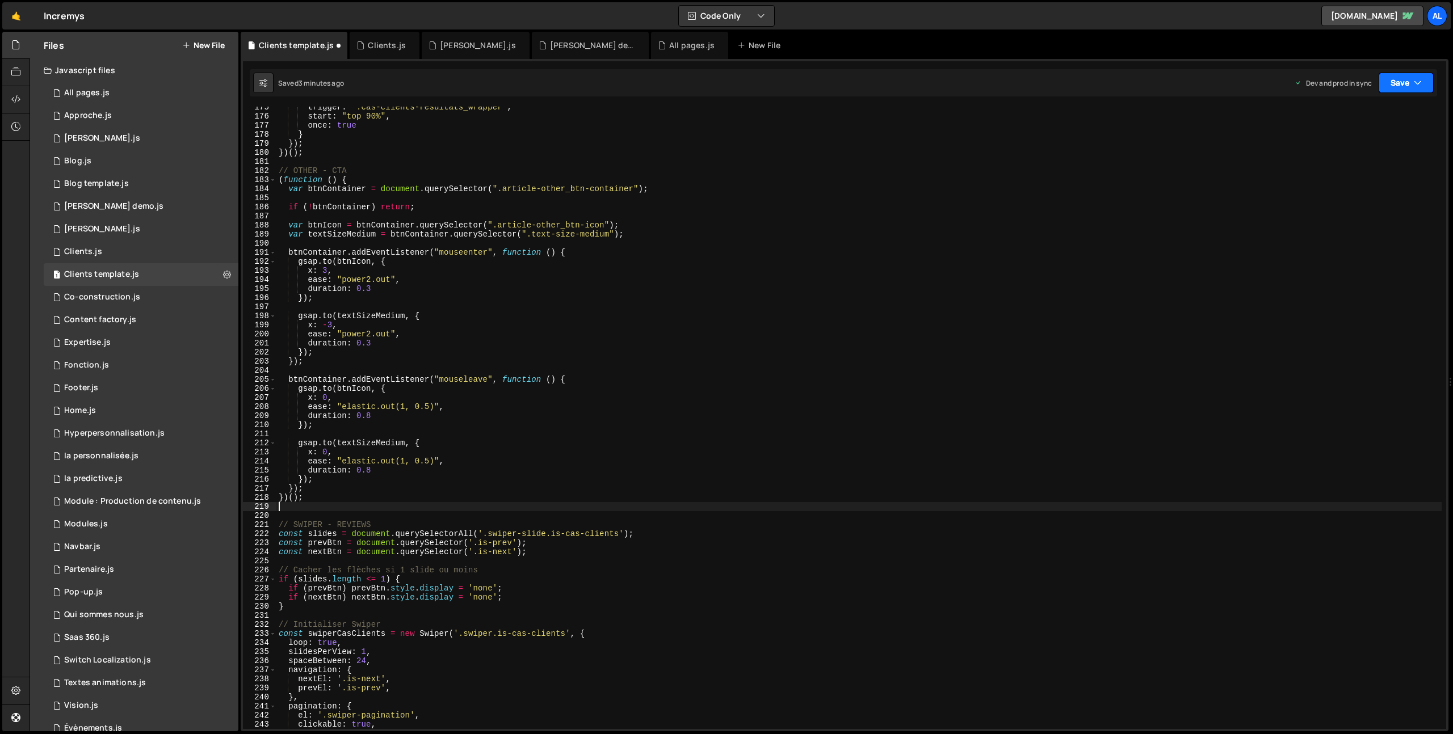
click at [1397, 90] on button "Save" at bounding box center [1406, 83] width 55 height 20
click at [1349, 153] on div "Saved 3 minutes ago" at bounding box center [1368, 160] width 118 height 14
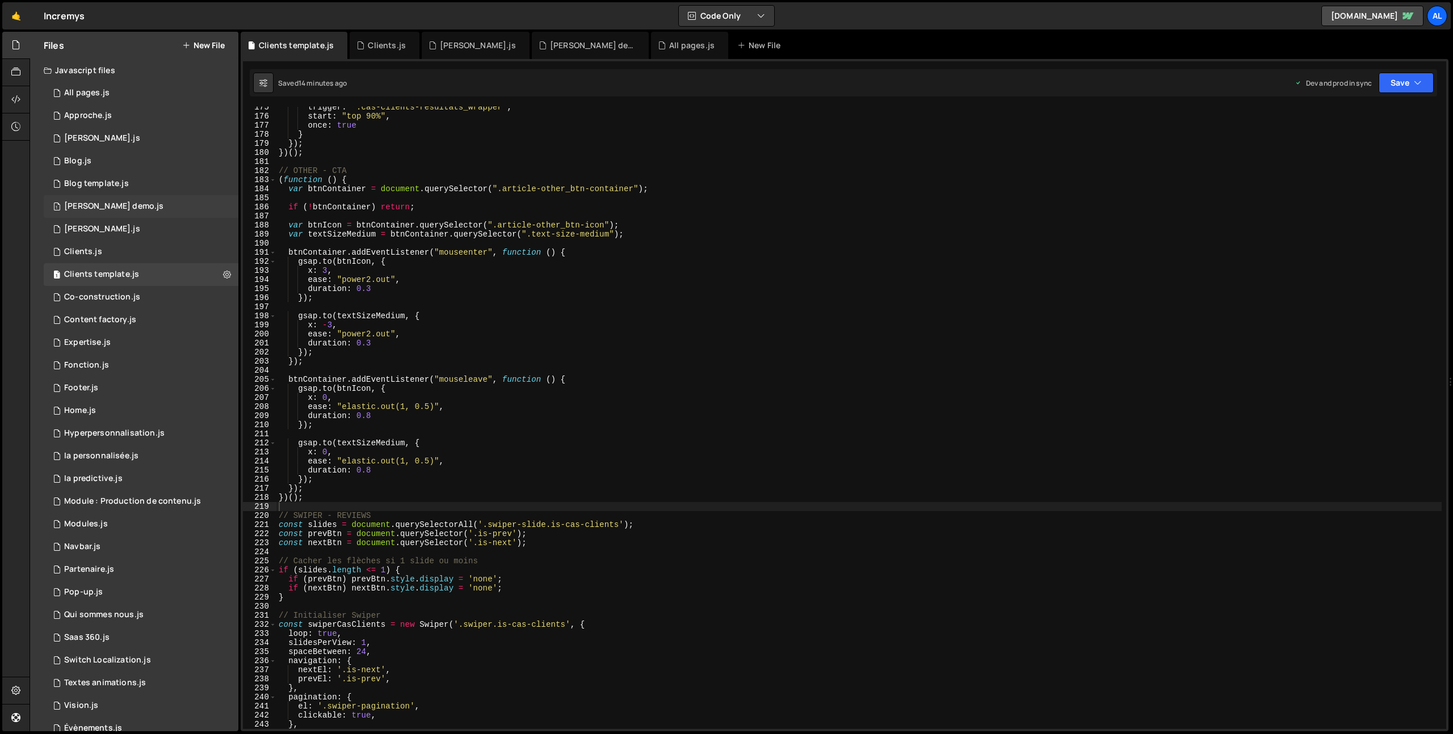
click at [124, 204] on div "[PERSON_NAME] demo.js" at bounding box center [113, 206] width 99 height 10
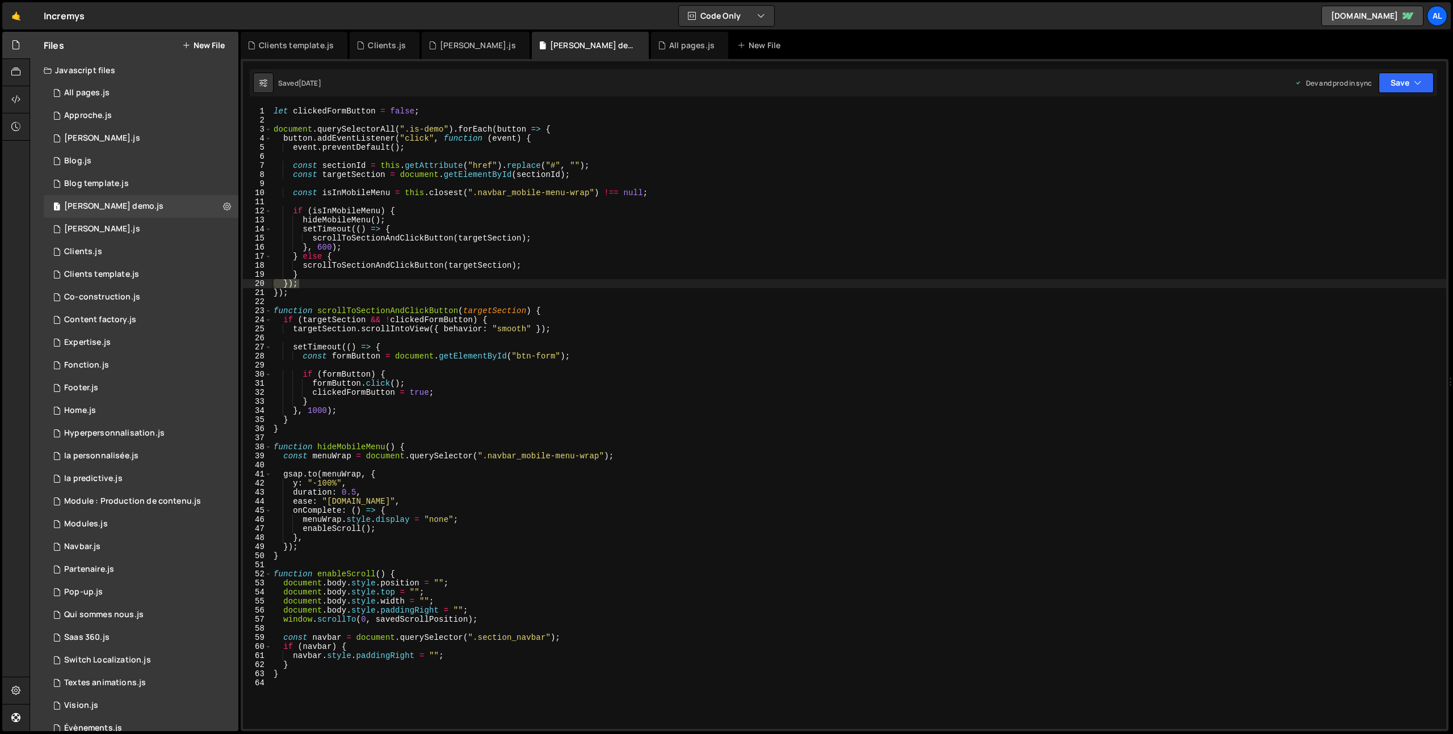
scroll to position [0, 0]
click at [421, 166] on div "let clickedFormButton = false ; document . querySelectorAll ( ".is-demo" ) . fo…" at bounding box center [858, 427] width 1175 height 641
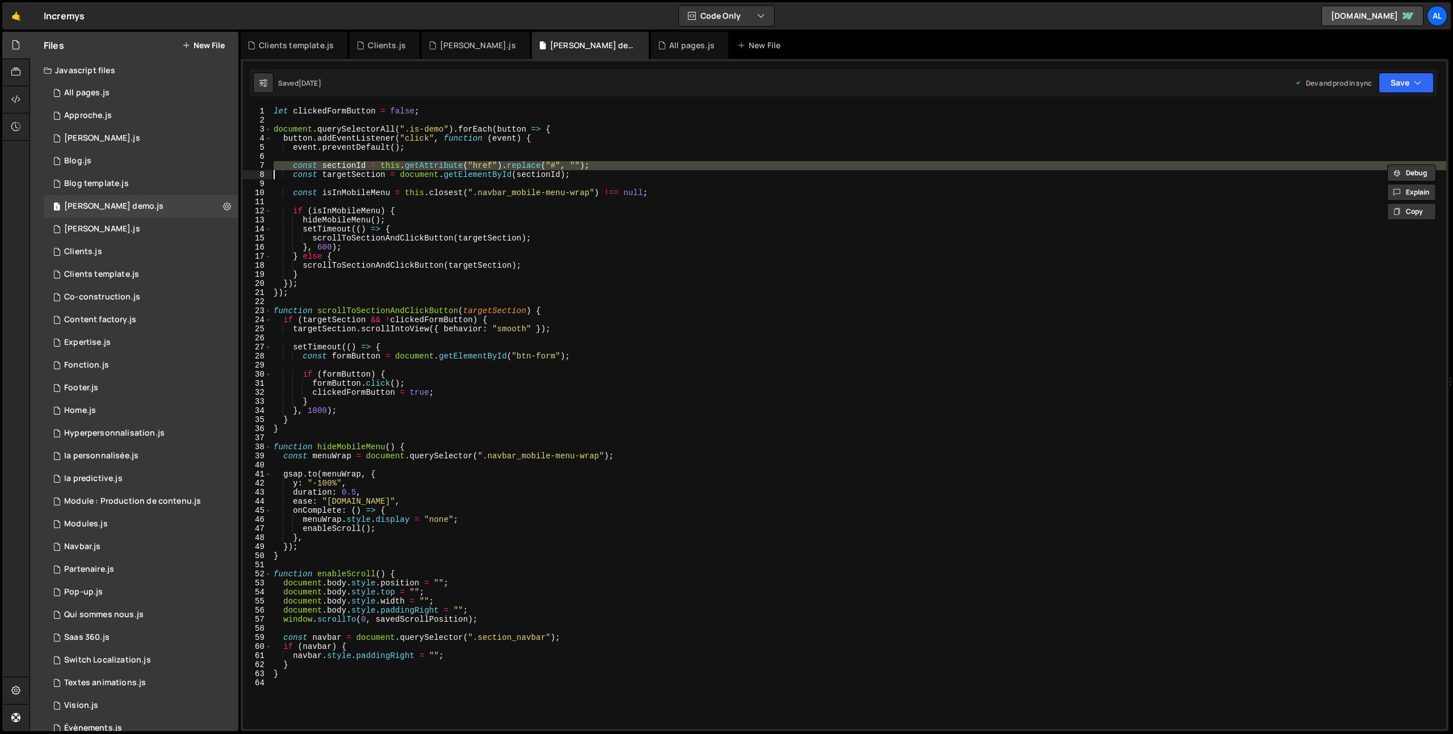
click at [421, 166] on div "let clickedFormButton = false ; document . querySelectorAll ( ".is-demo" ) . fo…" at bounding box center [858, 427] width 1175 height 641
click at [565, 308] on div "let clickedFormButton = false ; document . querySelectorAll ( ".is-demo" ) . fo…" at bounding box center [858, 427] width 1175 height 641
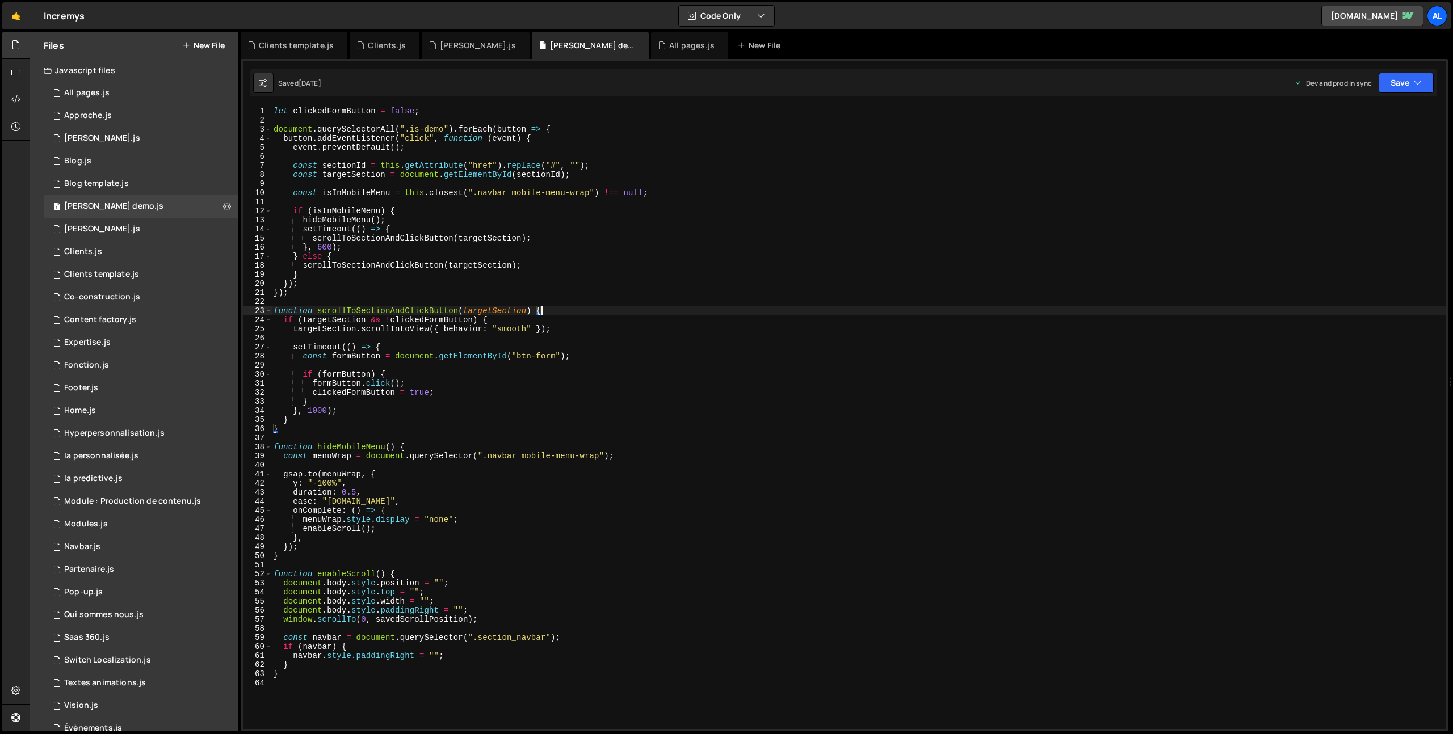
type textarea "}"
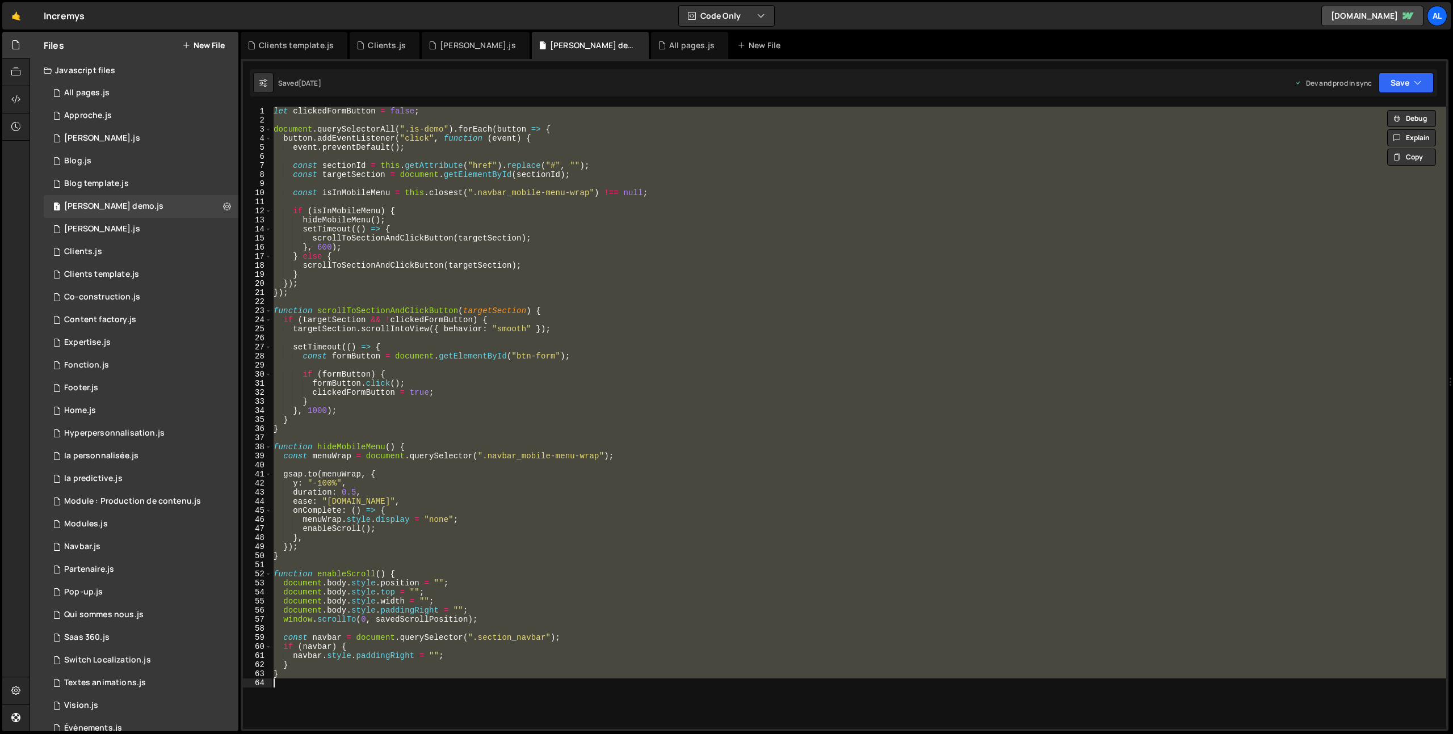
paste textarea
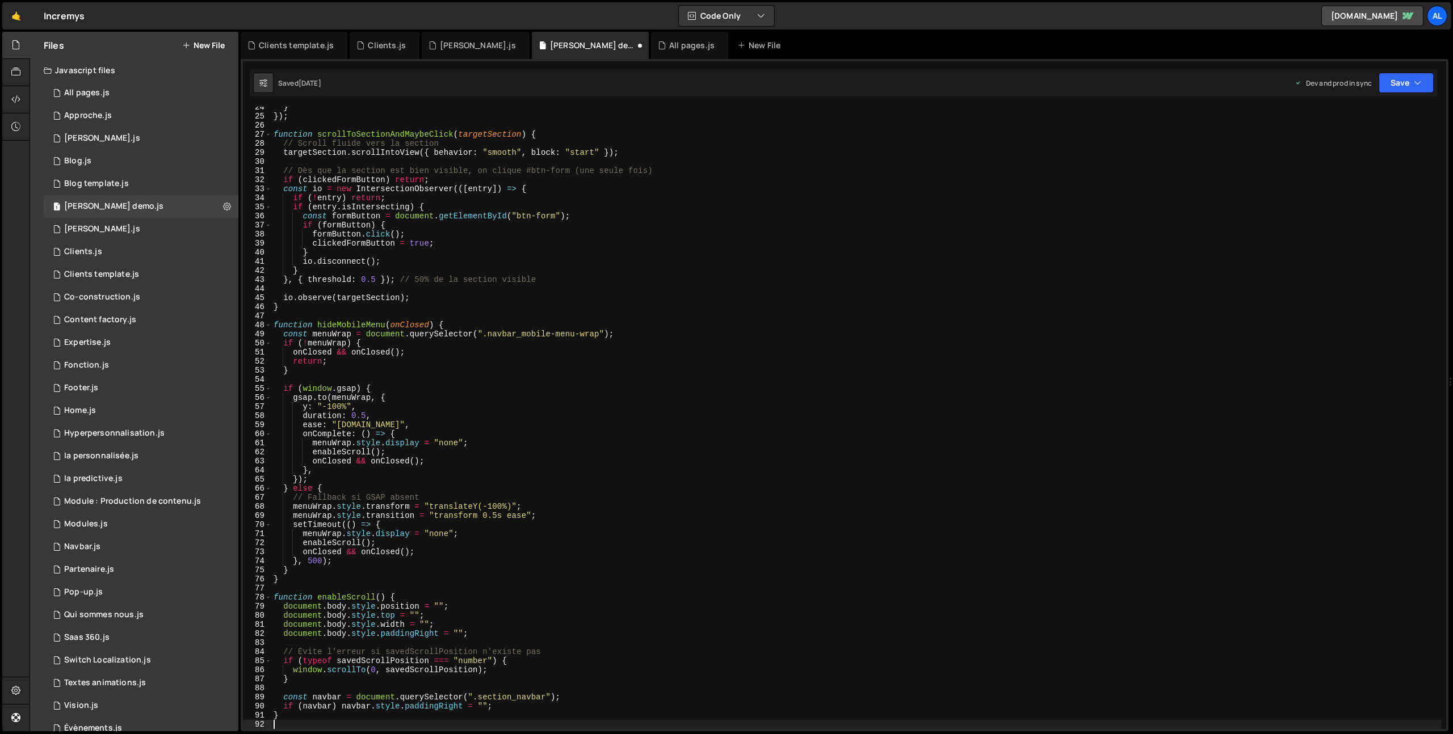
scroll to position [213, 0]
click at [1424, 83] on button "Save" at bounding box center [1406, 83] width 55 height 20
click at [1371, 148] on div "Save to Production S" at bounding box center [1368, 147] width 118 height 11
click at [107, 249] on div "1 Clients.js 0" at bounding box center [141, 252] width 195 height 23
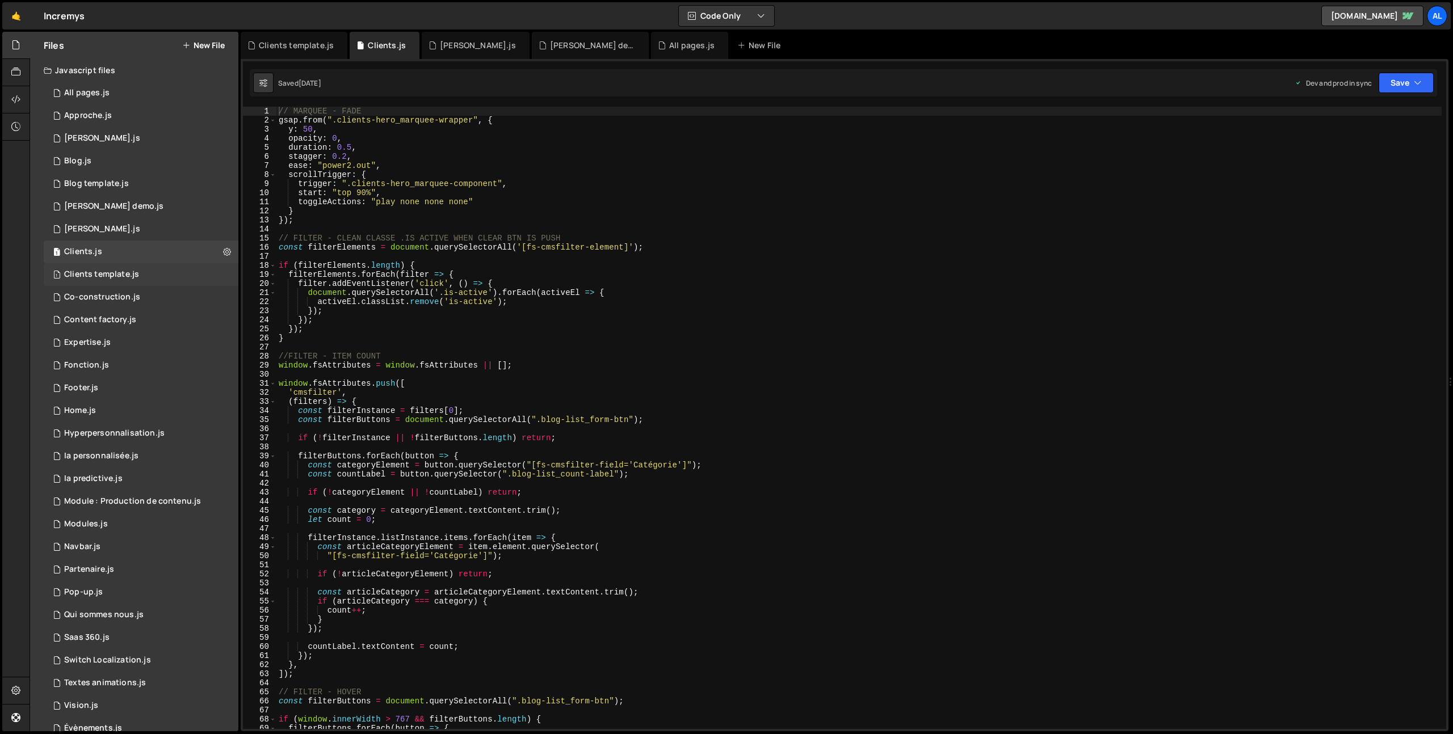
click at [149, 272] on div "1 Clients template.js 0" at bounding box center [141, 274] width 195 height 23
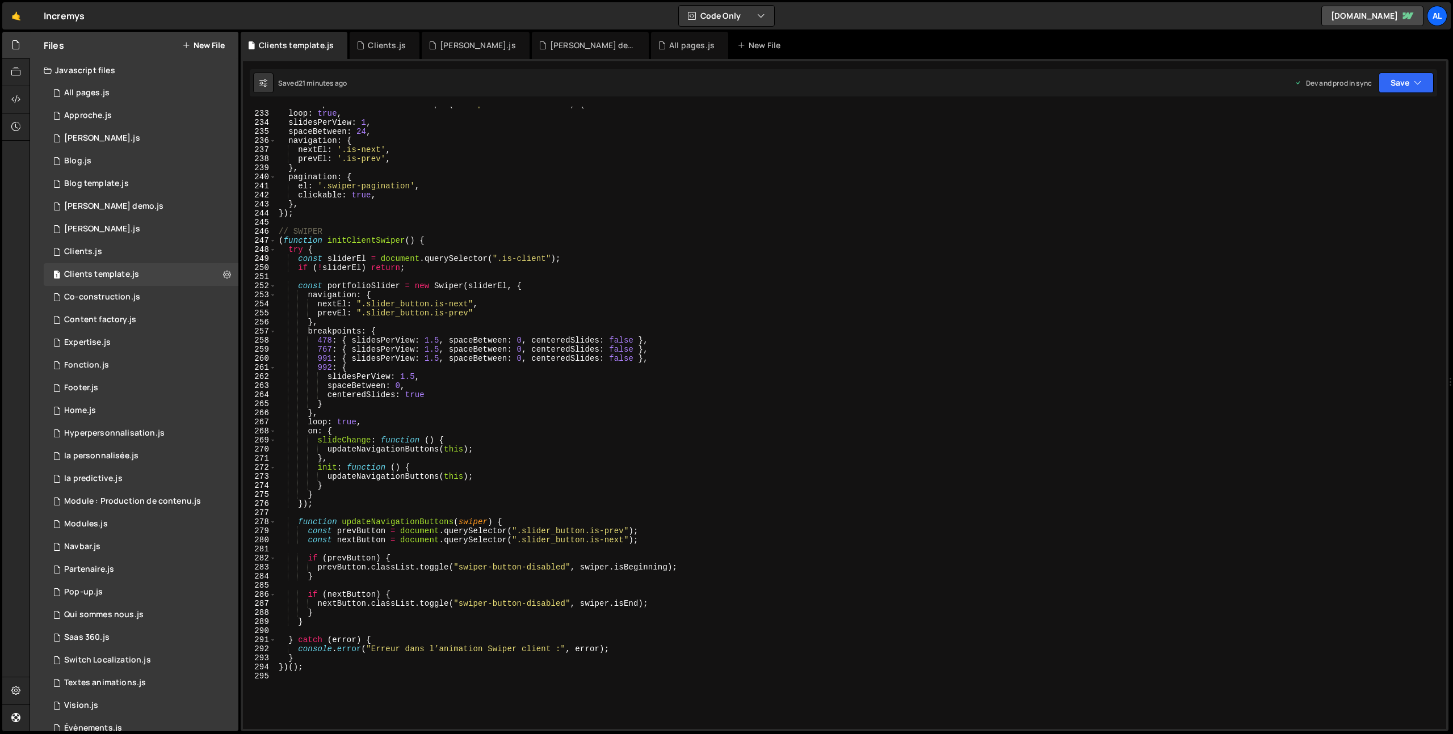
scroll to position [2105, 0]
click at [479, 221] on div "const swiperCasClients = new Swiper ( '.swiper.is-cas-clients' , { loop : true …" at bounding box center [858, 420] width 1165 height 641
type textarea "})();"
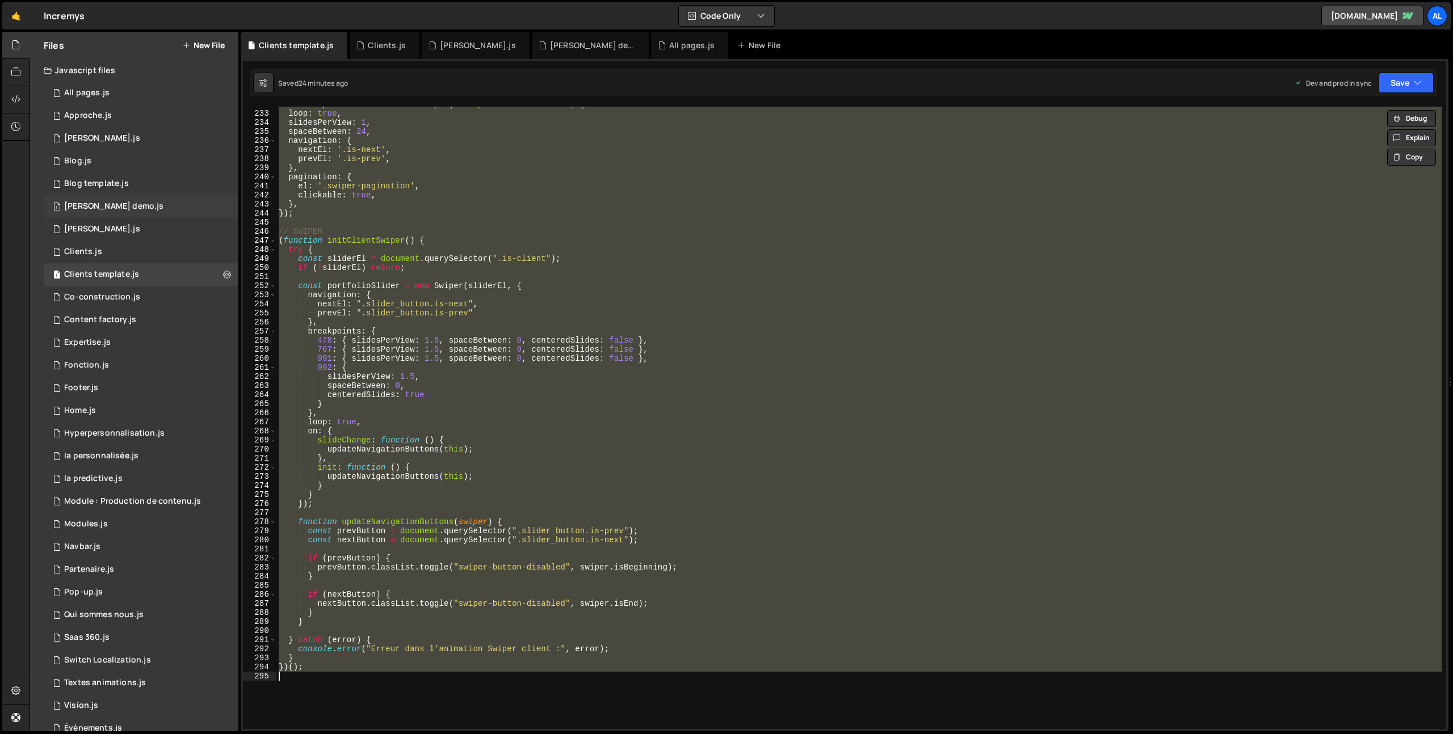
click at [116, 204] on div "[PERSON_NAME] demo.js" at bounding box center [113, 206] width 99 height 10
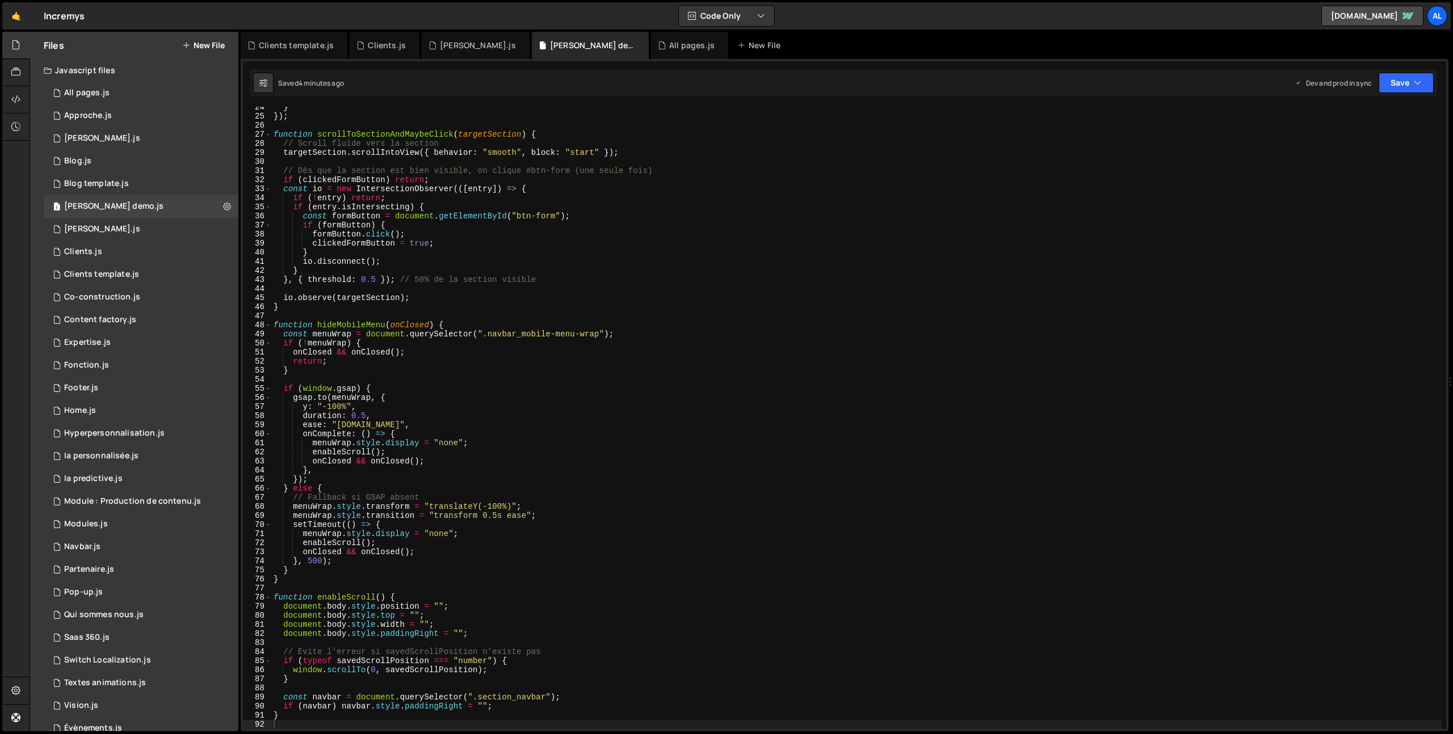
click at [445, 282] on div "} }) ; function scrollToSectionAndMaybeClick ( targetSection ) { // Scroll flui…" at bounding box center [856, 423] width 1170 height 641
type textarea "}"
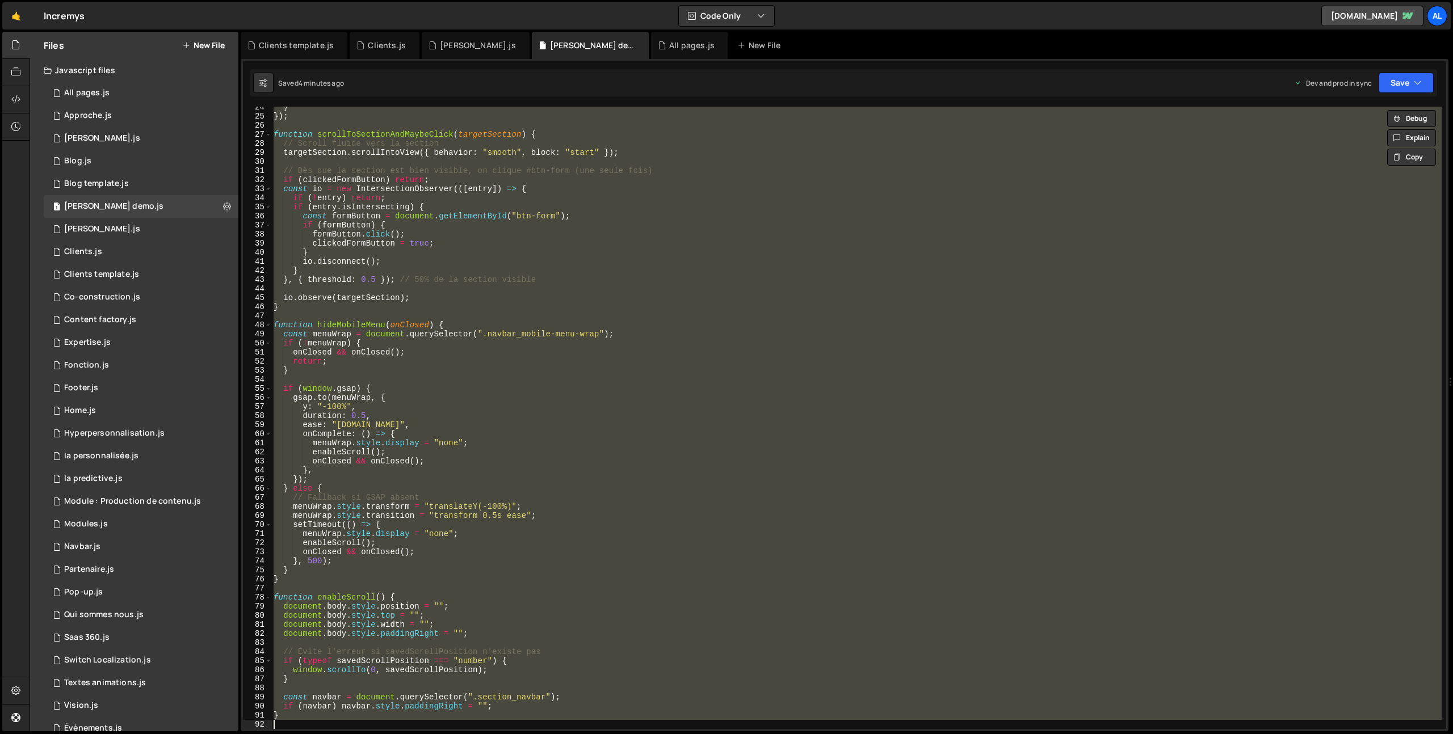
paste textarea
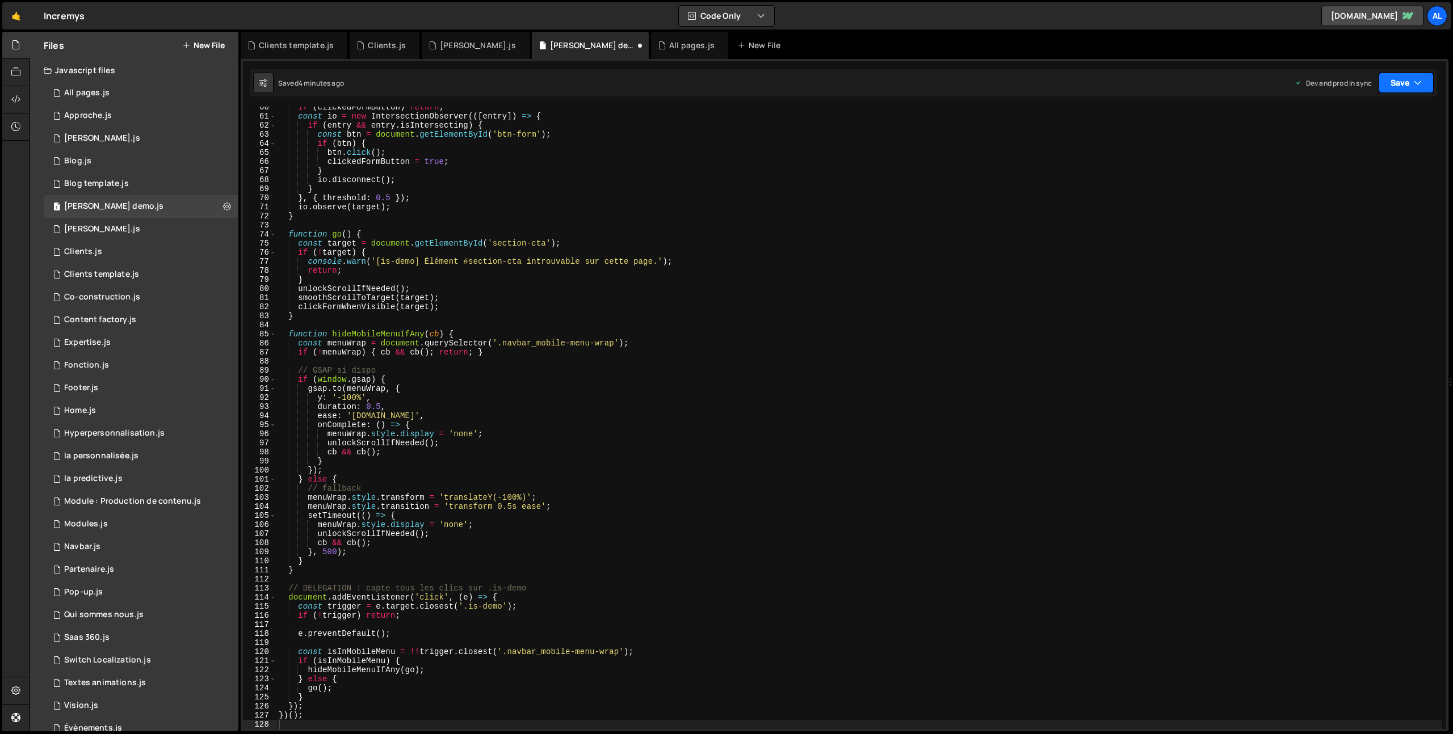
click at [1396, 86] on button "Save" at bounding box center [1406, 83] width 55 height 20
click at [1358, 162] on div "4 minutes ago" at bounding box center [1351, 160] width 44 height 10
